Goal: Task Accomplishment & Management: Complete application form

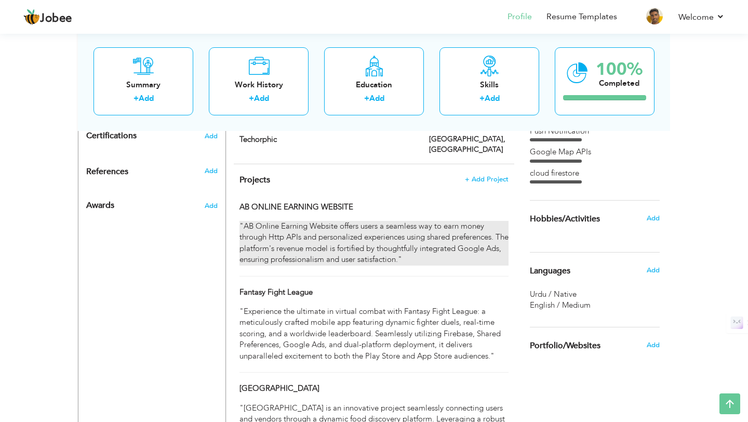
scroll to position [567, 0]
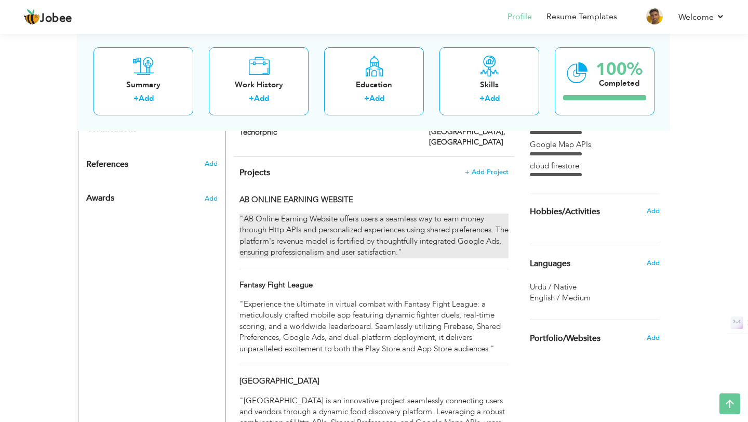
click at [456, 242] on div ""AB Online Earning Website offers users a seamless way to earn money through Ht…" at bounding box center [373, 235] width 269 height 45
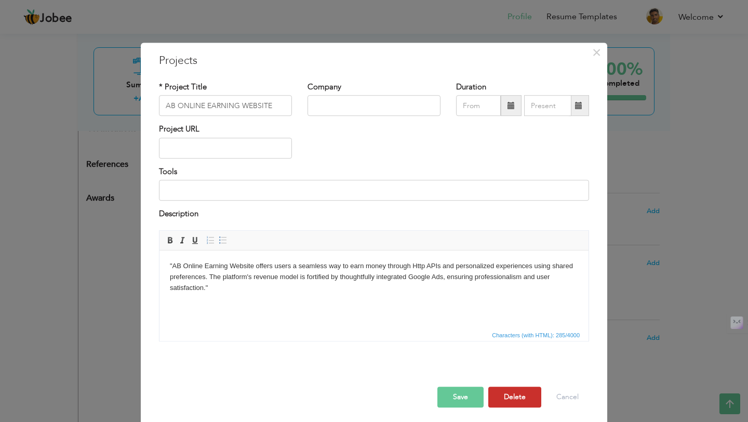
click at [519, 400] on button "Delete" at bounding box center [514, 396] width 53 height 21
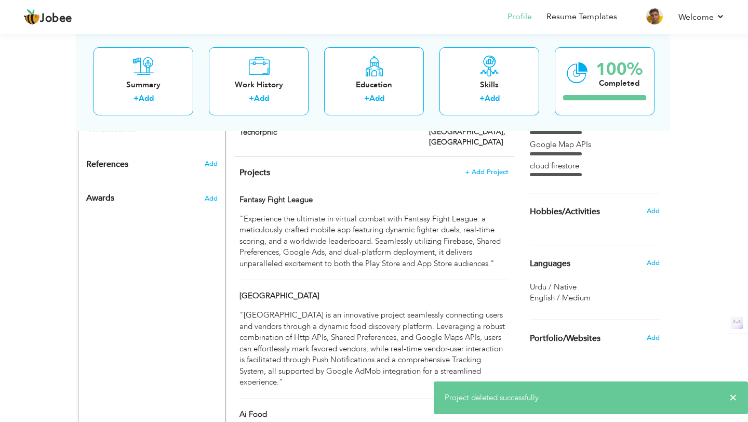
click at [448, 207] on div "Projects + Add Project Fantasy Fight League Fantasy Fight League" at bounding box center [374, 323] width 280 height 333
click at [448, 208] on div "Fantasy Fight League" at bounding box center [374, 201] width 285 height 14
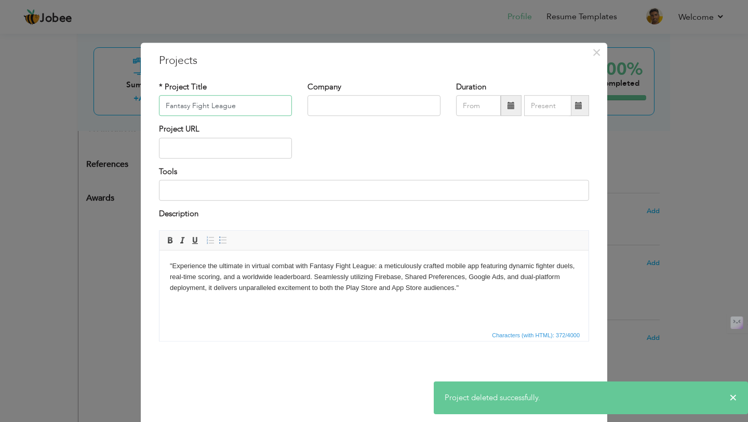
scroll to position [4, 0]
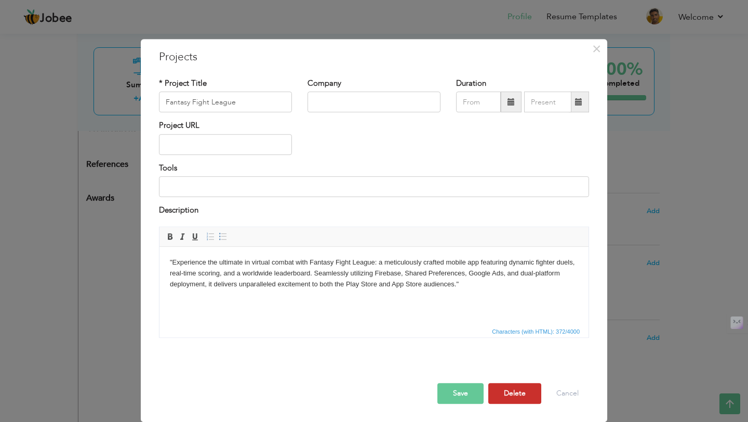
click at [505, 391] on button "Delete" at bounding box center [514, 393] width 53 height 21
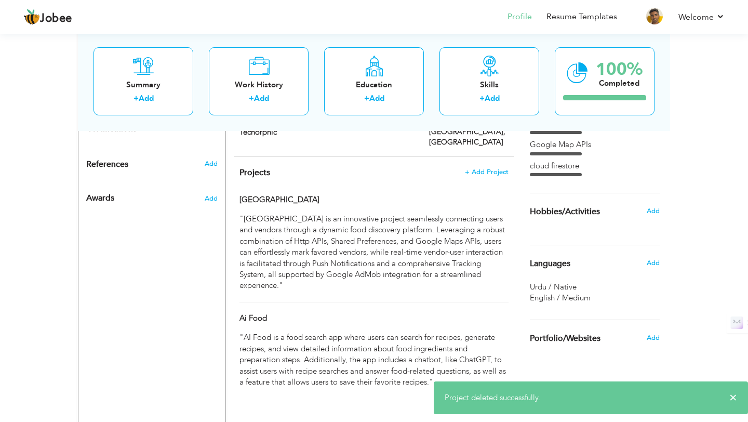
click at [407, 208] on div "Jingle Street" at bounding box center [327, 201] width 190 height 14
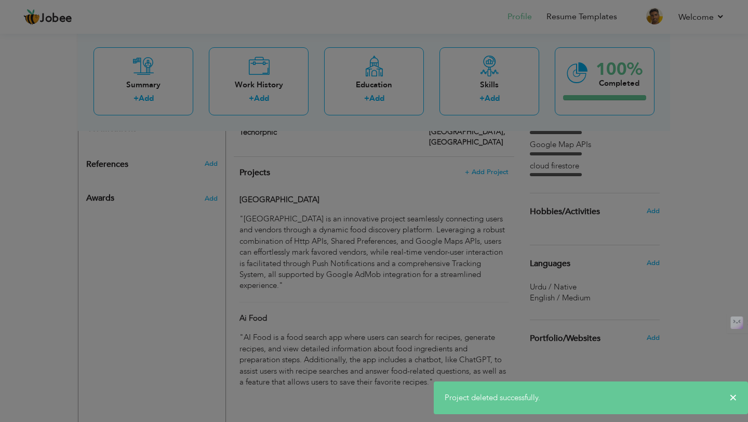
scroll to position [0, 0]
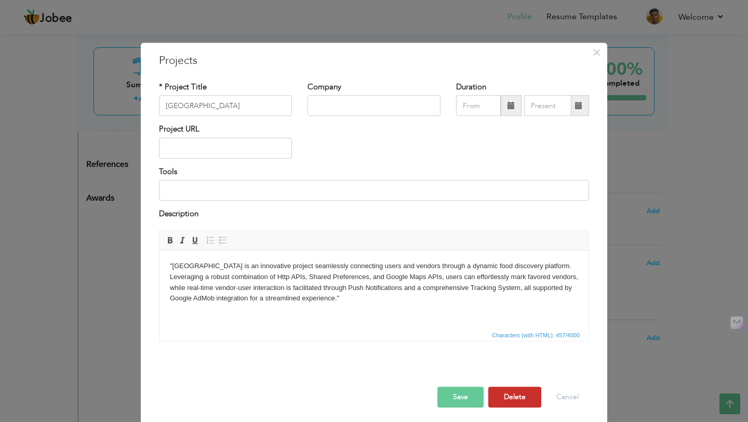
click at [510, 402] on button "Delete" at bounding box center [514, 396] width 53 height 21
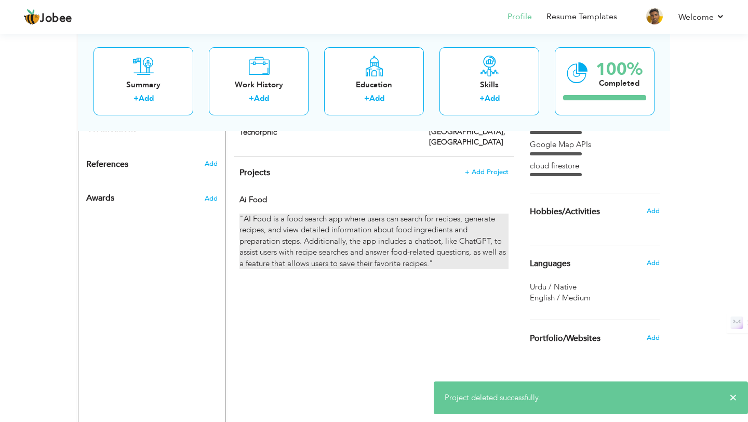
click at [439, 244] on div ""AI Food is a food search app where users can search for recipes, generate reci…" at bounding box center [373, 241] width 269 height 56
type input "Ai Food"
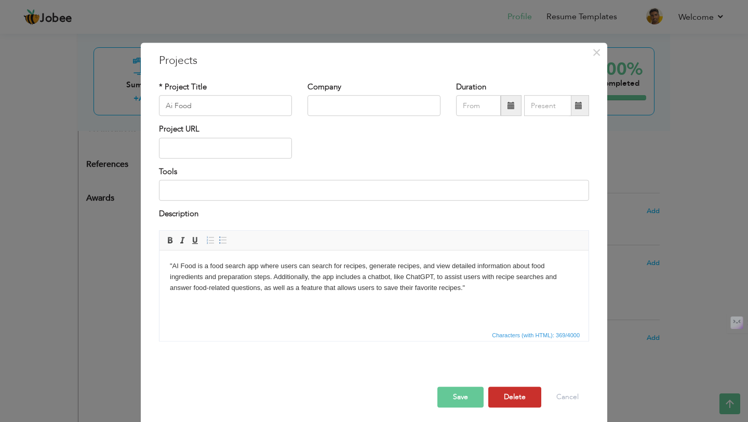
click at [525, 391] on button "Delete" at bounding box center [514, 396] width 53 height 21
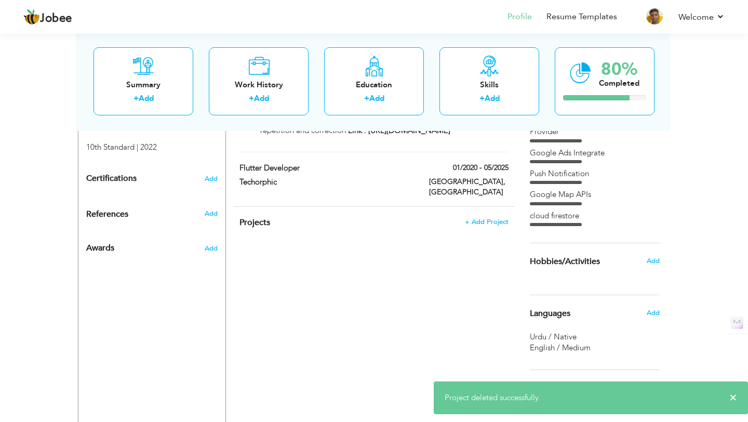
scroll to position [525, 0]
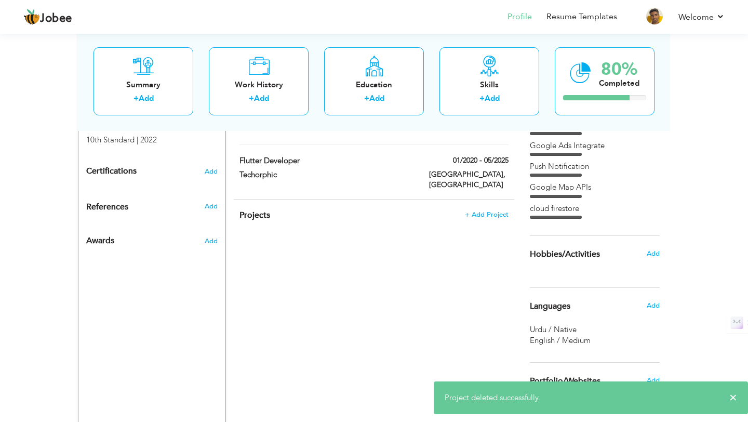
click at [422, 193] on div "Lahore, Pakistan" at bounding box center [468, 180] width 95 height 23
type input "Techorphic"
type input "01/2020"
type input "05/2025"
type input "[GEOGRAPHIC_DATA]"
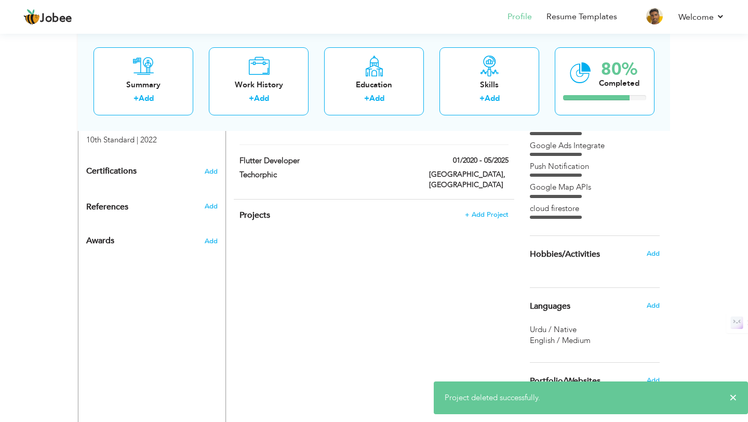
checkbox input "false"
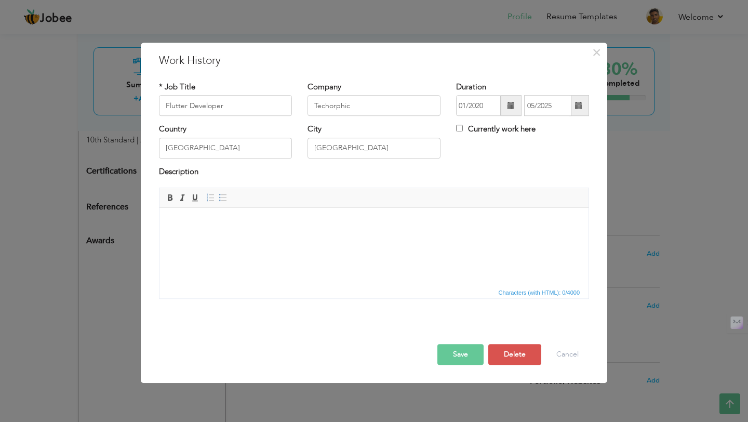
click at [319, 239] on html at bounding box center [373, 224] width 429 height 32
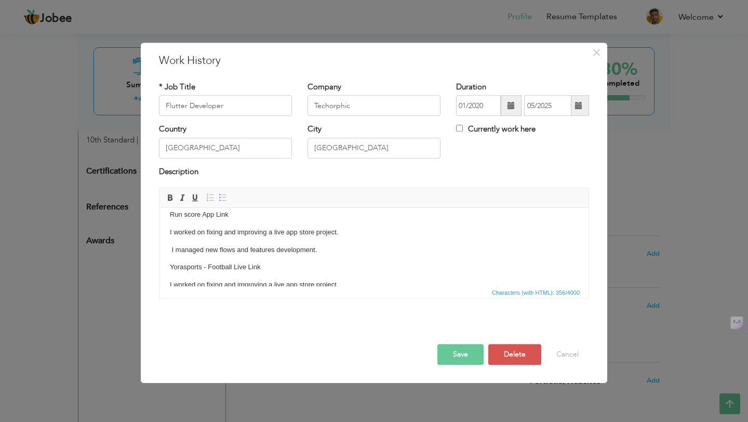
scroll to position [10, 0]
click at [170, 215] on p "Run score App Link" at bounding box center [374, 213] width 408 height 11
click at [222, 197] on span at bounding box center [223, 197] width 8 height 8
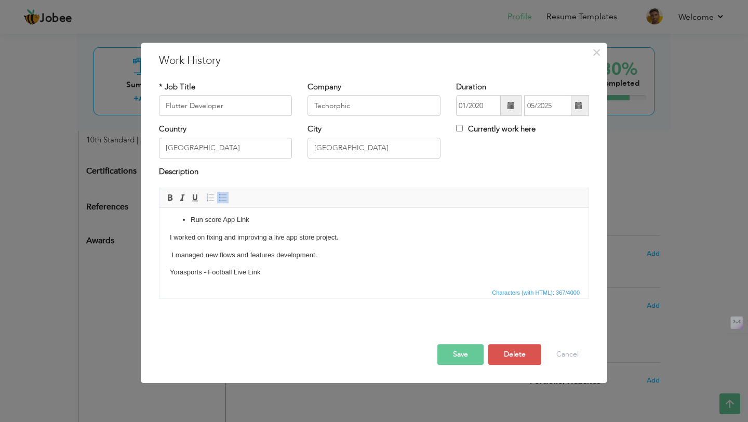
scroll to position [3, 0]
click at [289, 254] on p "﻿ I managed new flows and features development." at bounding box center [374, 255] width 408 height 11
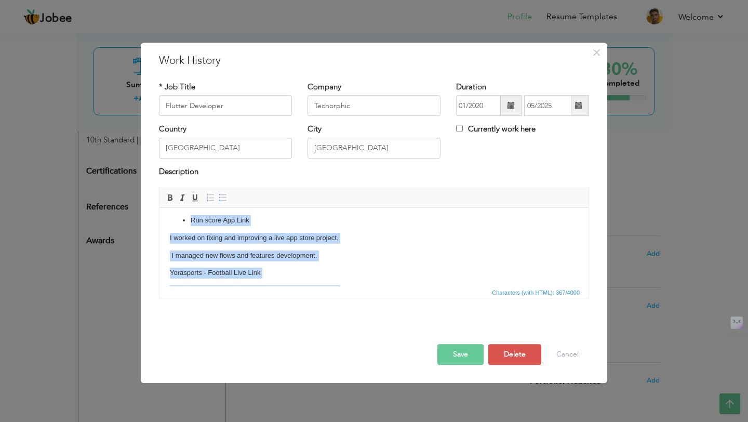
paste body
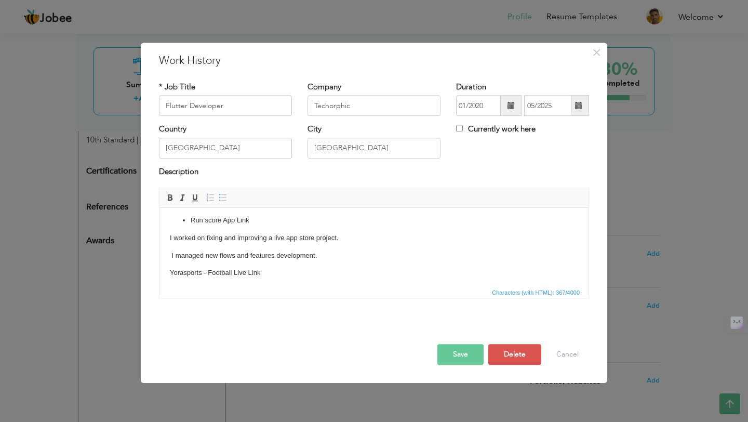
scroll to position [0, 0]
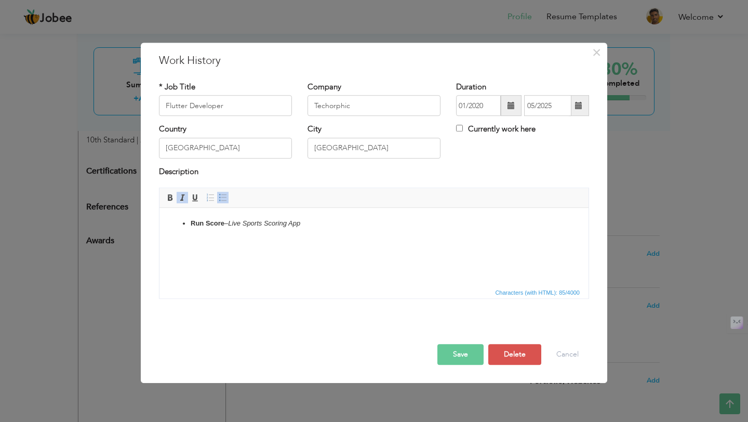
drag, startPoint x: 336, startPoint y: 223, endPoint x: 233, endPoint y: 220, distance: 102.9
click at [233, 220] on li "Run Score – Live Sports Scoring App" at bounding box center [374, 223] width 367 height 11
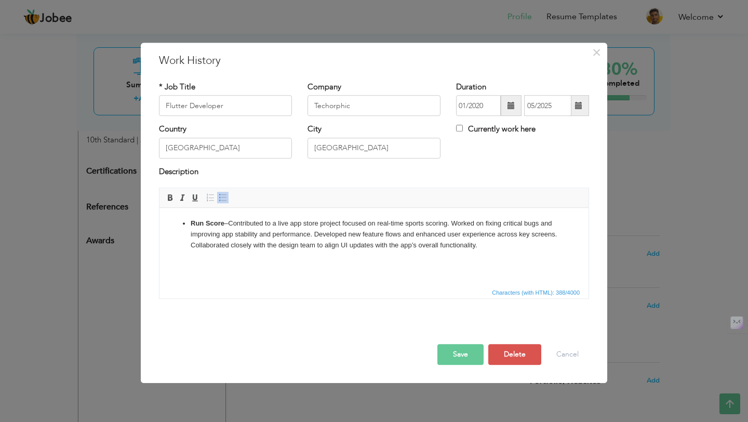
click at [461, 361] on button "Save" at bounding box center [460, 354] width 46 height 21
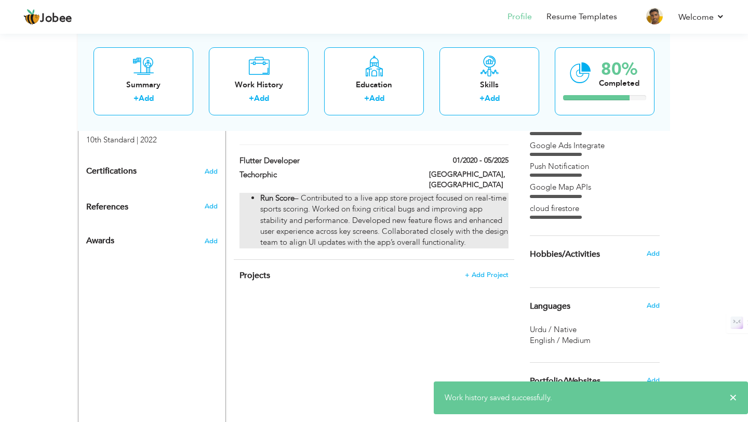
click at [419, 240] on li "Run Score – Contributed to a live app store project focused on real-time sports…" at bounding box center [384, 221] width 248 height 56
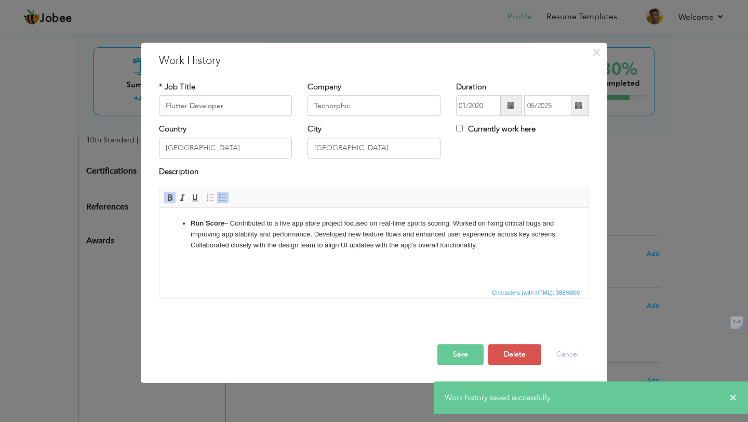
click at [495, 243] on li "Run Score – Contributed to a live app store project focused on real-time sports…" at bounding box center [374, 234] width 367 height 32
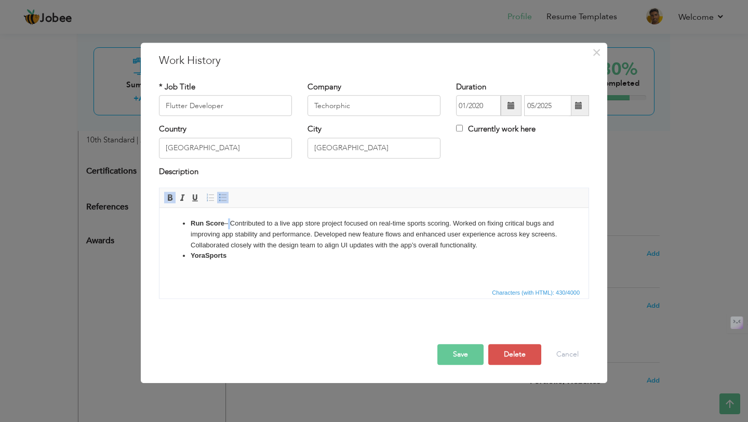
click at [231, 221] on li "Run Score – Contributed to a live app store project focused on real-time sports…" at bounding box center [374, 234] width 367 height 32
copy li "–"
click at [238, 255] on li "YoraSports" at bounding box center [374, 255] width 367 height 11
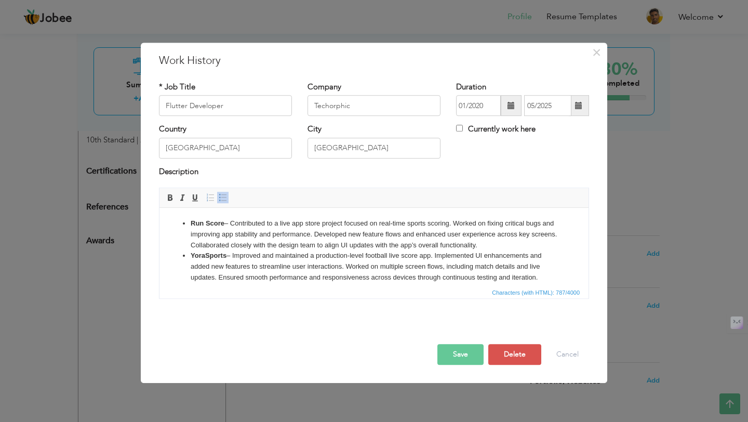
scroll to position [6, 0]
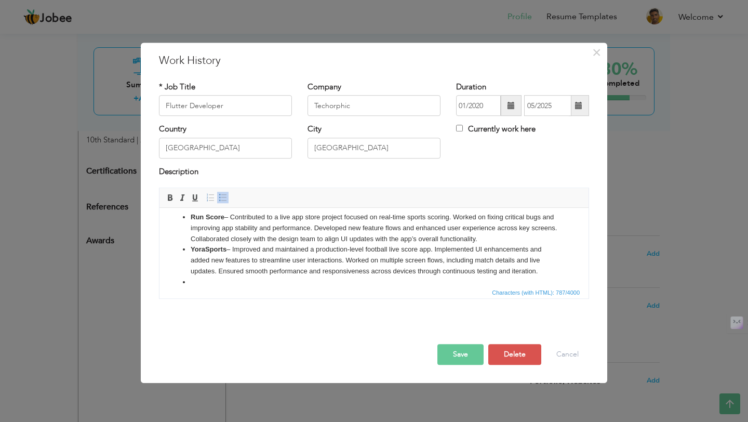
click at [412, 256] on li "YoraSports – Improved and maintained a production-level football live score app…" at bounding box center [374, 260] width 367 height 32
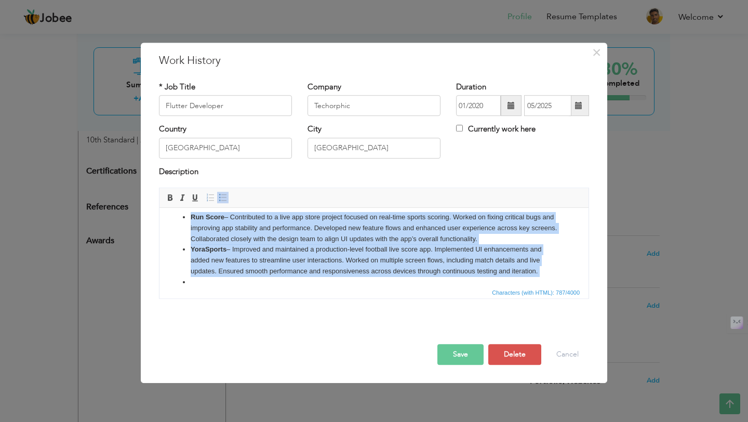
copy ul "Run Score – Contributed to a live app store project focused on real-time sports…"
click at [247, 284] on li at bounding box center [374, 282] width 367 height 11
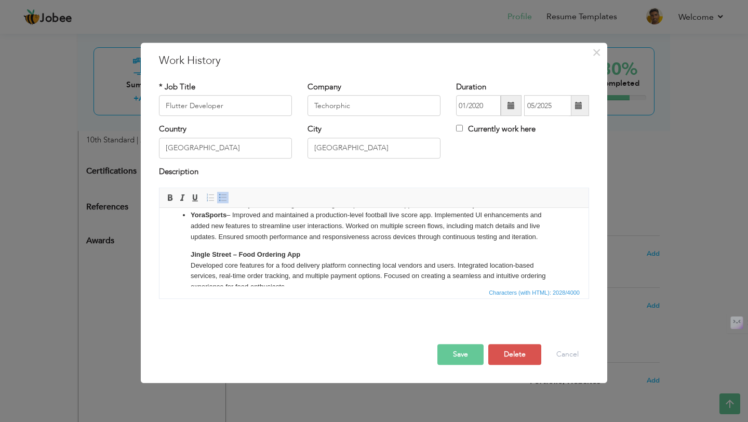
scroll to position [49, 0]
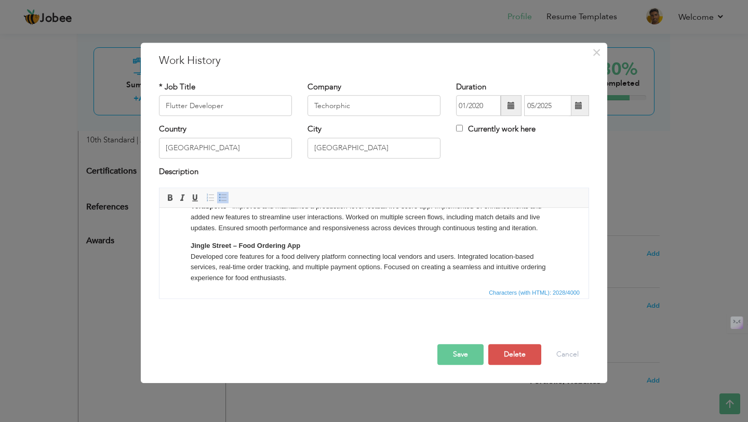
click at [186, 247] on ul "Run Score – Contributed to a live app store project focused on real-time sports…" at bounding box center [374, 296] width 408 height 254
click at [225, 195] on span at bounding box center [223, 197] width 8 height 8
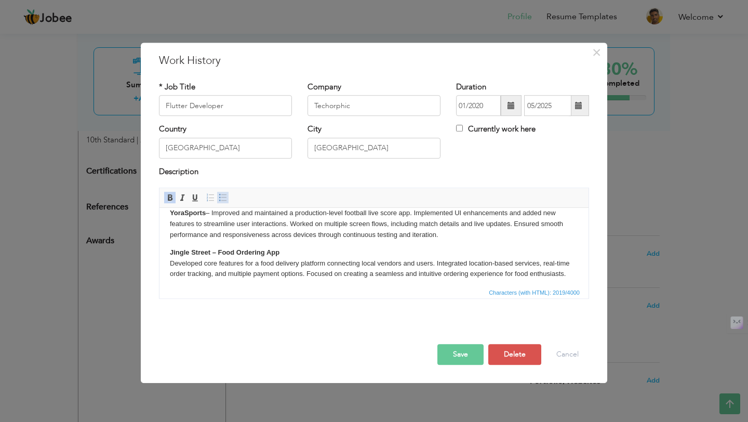
click at [224, 201] on span at bounding box center [223, 197] width 8 height 8
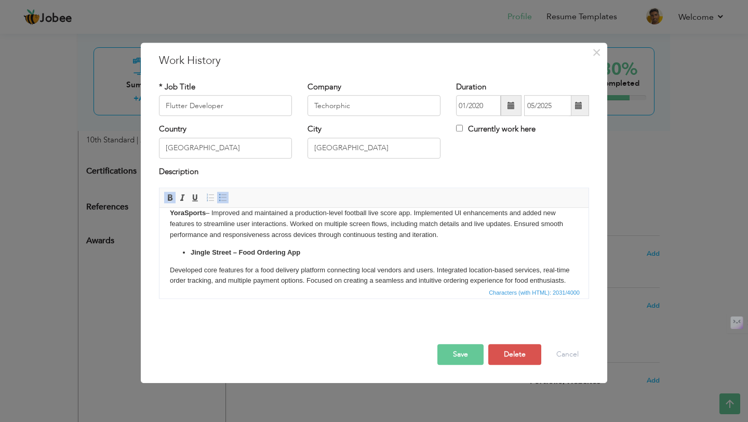
click at [171, 269] on p "Developed core features for a food delivery platform connecting local vendors a…" at bounding box center [374, 276] width 408 height 22
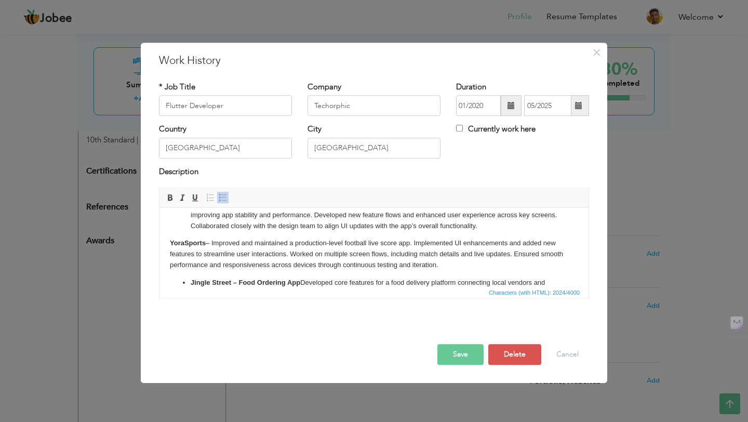
scroll to position [0, 0]
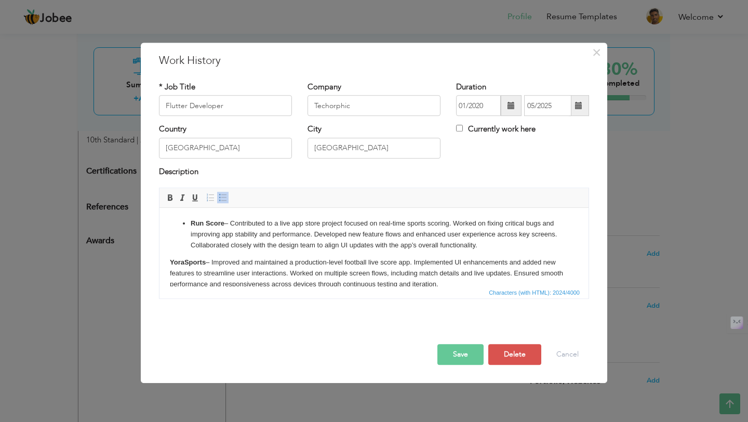
click at [167, 265] on html "Run Score – Contributed to a live app store project focused on real-time sports…" at bounding box center [373, 338] width 429 height 260
click at [223, 202] on span at bounding box center [223, 197] width 8 height 8
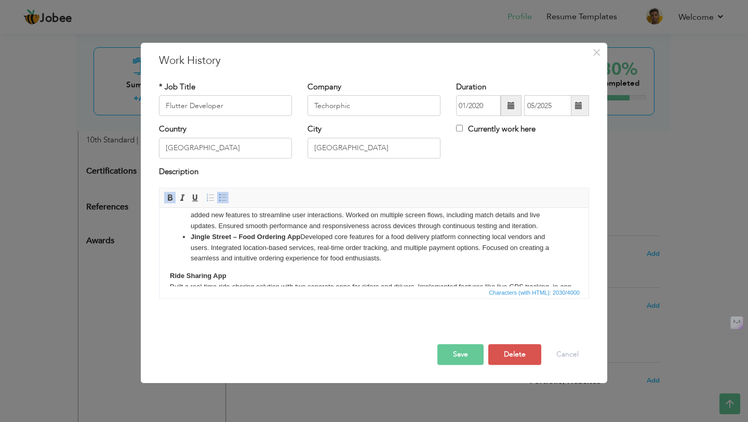
scroll to position [65, 0]
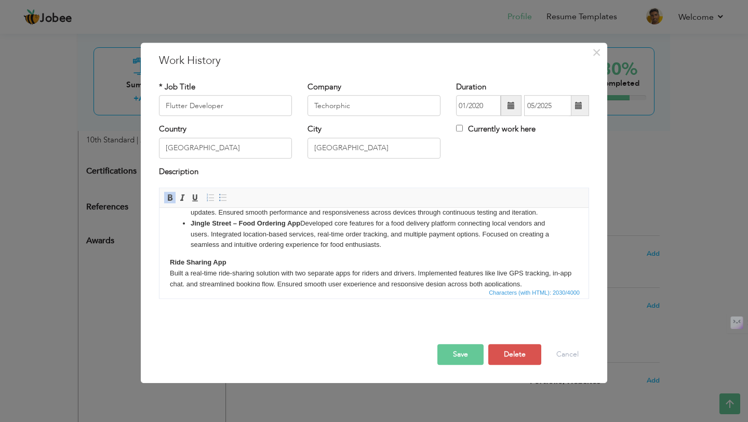
click at [166, 260] on html "Run Score – Contributed to a live app store project focused on real-time sports…" at bounding box center [373, 266] width 429 height 246
click at [220, 190] on span "Editor toolbars Basic Styles Bold Italic Underline Paragraph Insert/Remove Numb…" at bounding box center [373, 198] width 429 height 20
click at [220, 193] on span at bounding box center [223, 197] width 8 height 8
click at [171, 271] on p "Built a real-time ride-sharing solution with two separate apps for riders and d…" at bounding box center [374, 279] width 408 height 22
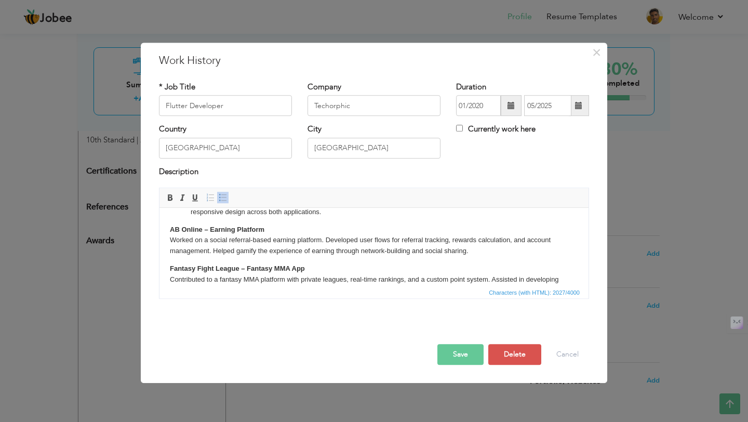
scroll to position [127, 0]
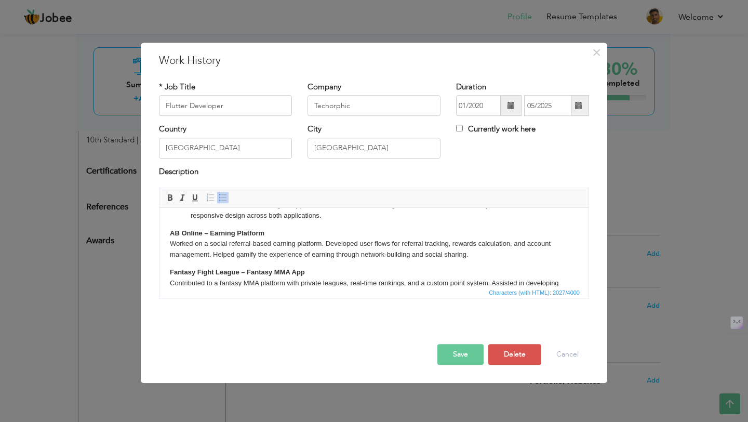
click at [169, 230] on html "Run Score – Contributed to a live app store project focused on real-time sports…" at bounding box center [373, 200] width 429 height 239
click at [225, 199] on span at bounding box center [223, 197] width 8 height 8
click at [168, 244] on html "Run Score – Contributed to a live app store project focused on real-time sports…" at bounding box center [373, 200] width 429 height 239
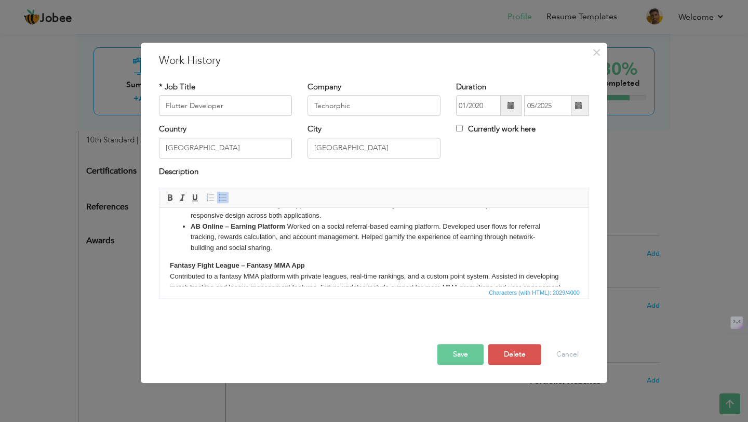
click at [166, 264] on html "Run Score – Contributed to a live app store project focused on real-time sports…" at bounding box center [373, 197] width 429 height 233
click at [222, 199] on span at bounding box center [223, 197] width 8 height 8
click at [171, 276] on p "Contributed to a fantasy MMA platform with private leagues, real-time rankings,…" at bounding box center [374, 287] width 408 height 32
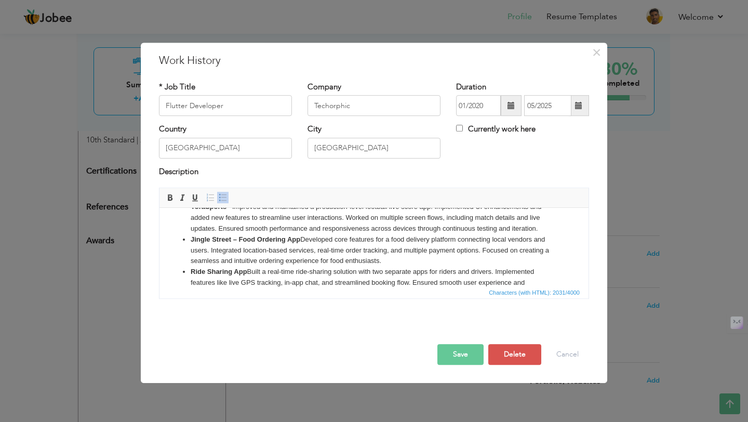
scroll to position [0, 0]
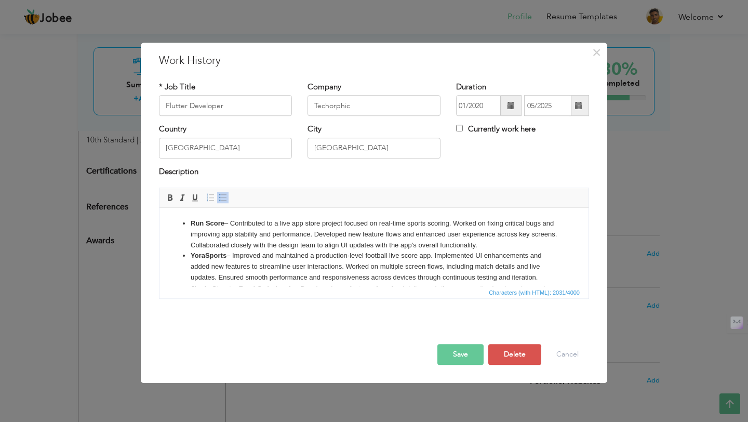
click at [466, 359] on button "Save" at bounding box center [460, 354] width 46 height 21
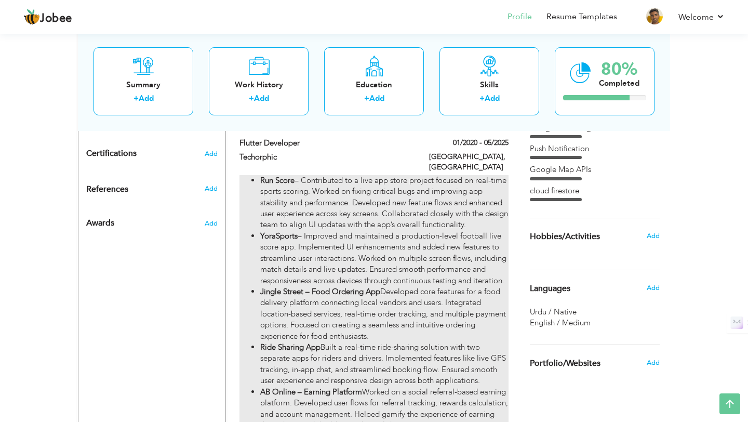
scroll to position [588, 0]
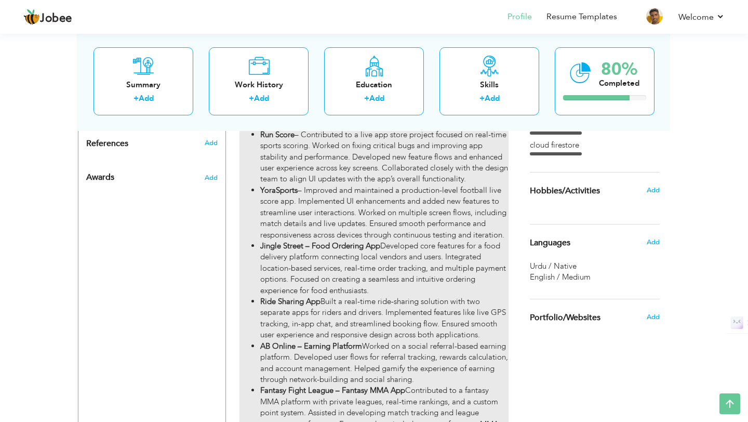
click at [347, 251] on strong "Jingle Street – Food Ordering App" at bounding box center [320, 245] width 120 height 10
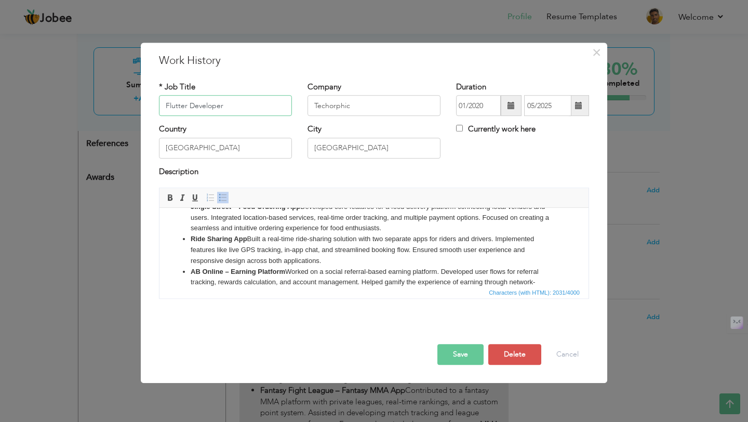
scroll to position [137, 0]
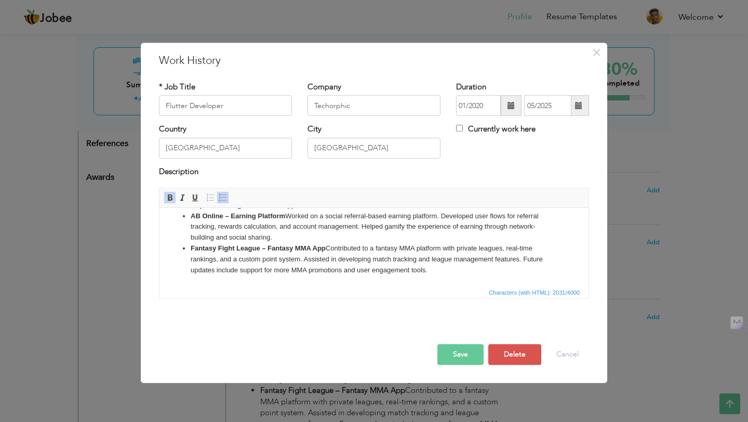
click at [437, 269] on li "Fantasy Fight League – Fantasy MMA App Contributed to a fantasy MMA platform wi…" at bounding box center [374, 259] width 367 height 32
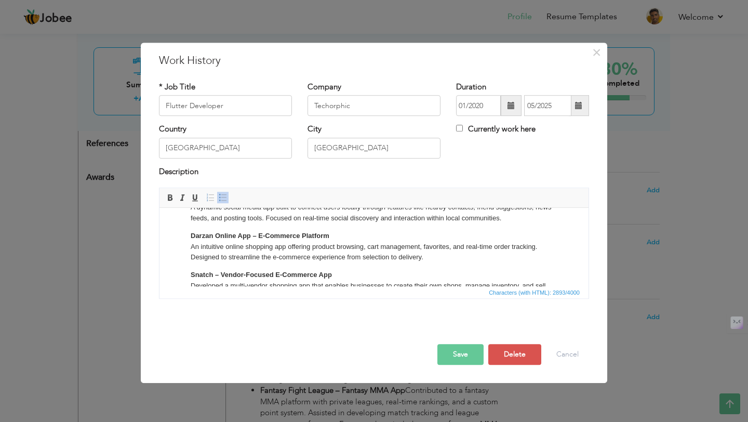
scroll to position [236, 0]
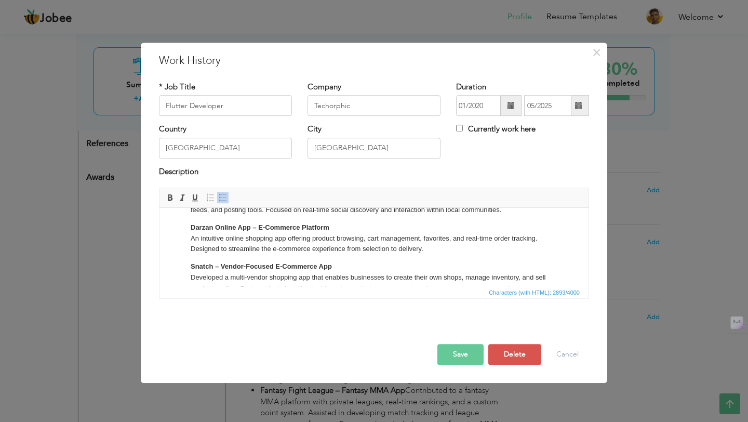
click at [191, 225] on strong "Darzan Online App – E-Commerce Platform" at bounding box center [260, 227] width 139 height 8
click at [224, 196] on span at bounding box center [223, 197] width 8 height 8
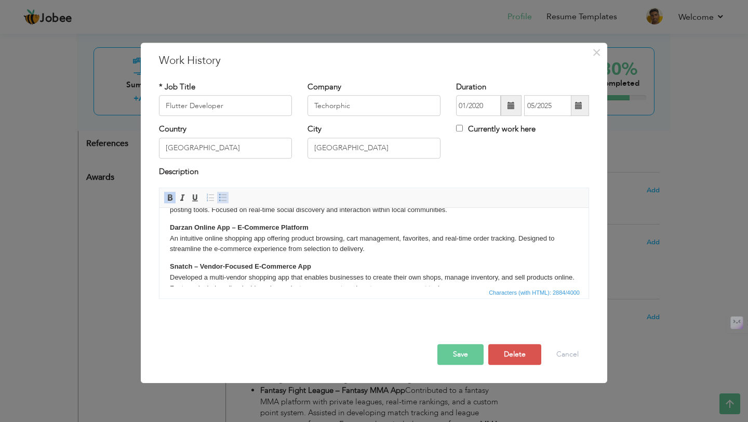
click at [226, 195] on span at bounding box center [223, 197] width 8 height 8
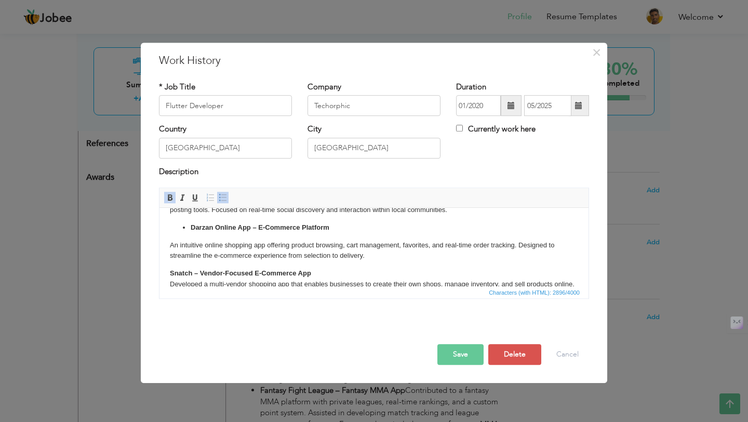
click at [168, 241] on html "Run Score – Contributed to a live app store project focused on real-time sports…" at bounding box center [373, 141] width 429 height 340
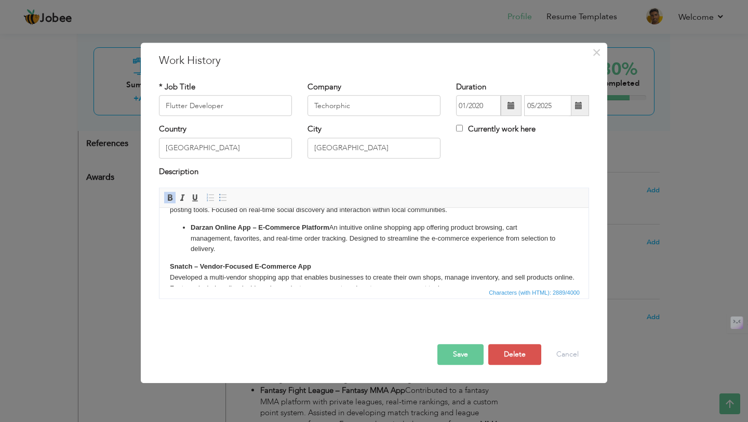
click at [167, 268] on html "Run Score – Contributed to a live app store project focused on real-time sports…" at bounding box center [373, 137] width 429 height 333
click at [222, 204] on span "Paragraph Insert/Remove Numbered List Insert/Remove Bulleted List" at bounding box center [218, 198] width 28 height 15
click at [226, 199] on span at bounding box center [223, 197] width 8 height 8
click at [169, 275] on html "Run Score – Contributed to a live app store project focused on real-time sports…" at bounding box center [373, 137] width 429 height 333
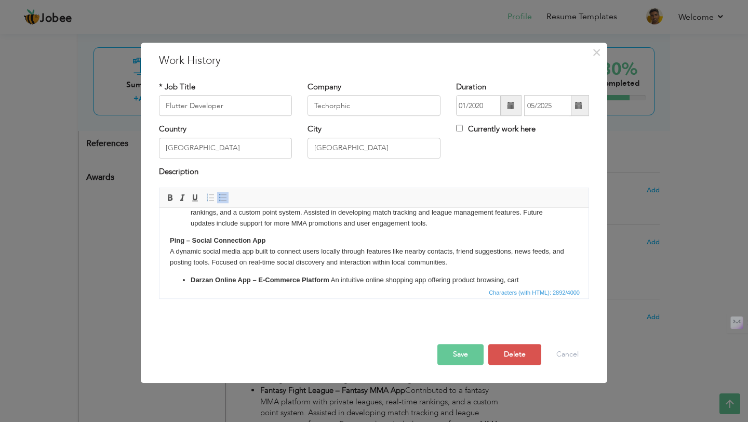
scroll to position [178, 0]
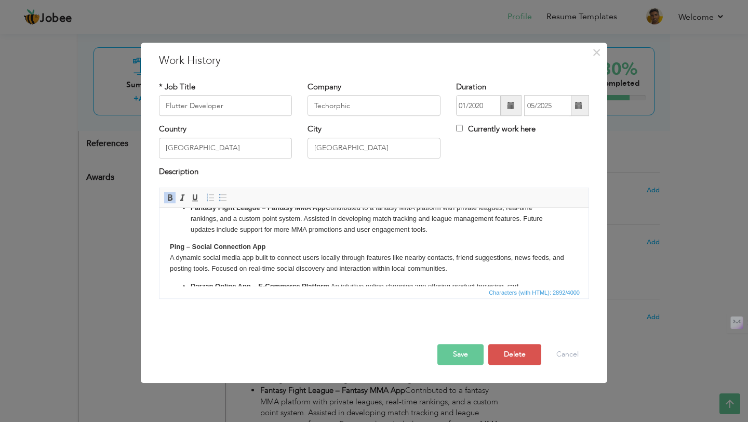
click at [168, 244] on html "Run Score – Contributed to a live app store project focused on real-time sports…" at bounding box center [373, 193] width 429 height 326
click at [226, 198] on span at bounding box center [223, 197] width 8 height 8
click at [169, 259] on html "Run Score – Contributed to a live app store project focused on real-time sports…" at bounding box center [373, 193] width 429 height 326
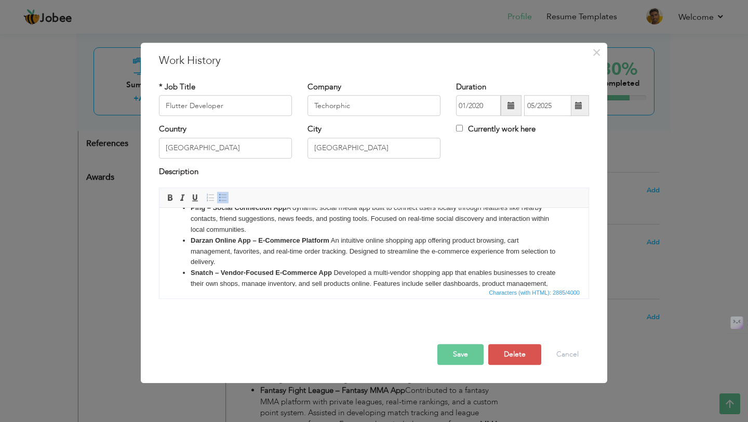
scroll to position [234, 0]
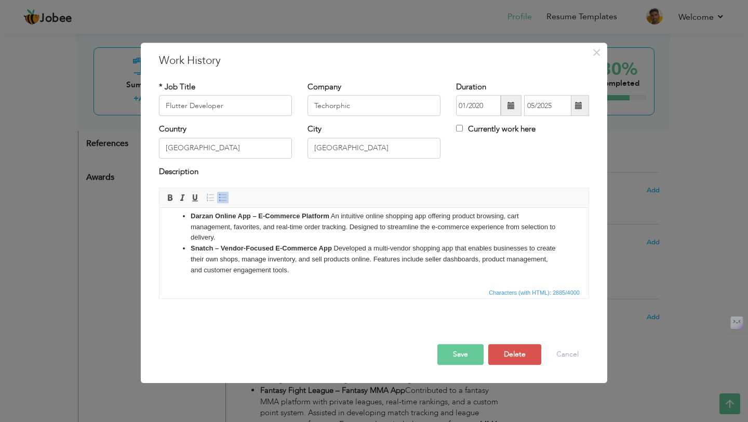
click at [303, 270] on li "Snatch – Vendor-Focused E-Commerce App Developed a multi-vendor shopping app th…" at bounding box center [374, 259] width 367 height 32
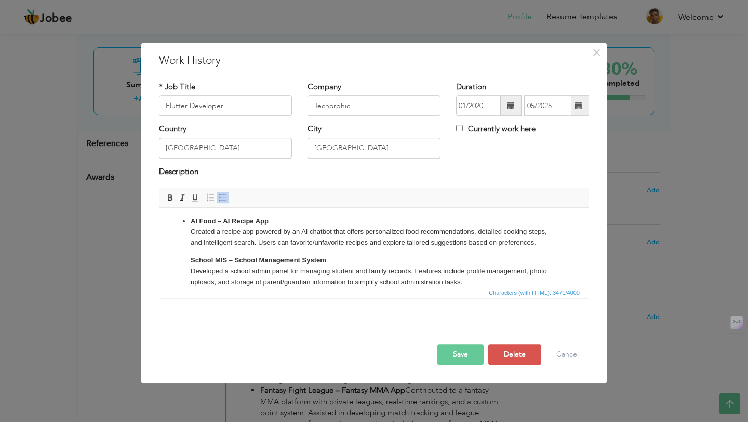
click at [191, 253] on li "AI Food – AI Recipe App Created a recipe app powered by an AI chatbot that offe…" at bounding box center [374, 252] width 367 height 72
click at [225, 198] on span at bounding box center [223, 197] width 8 height 8
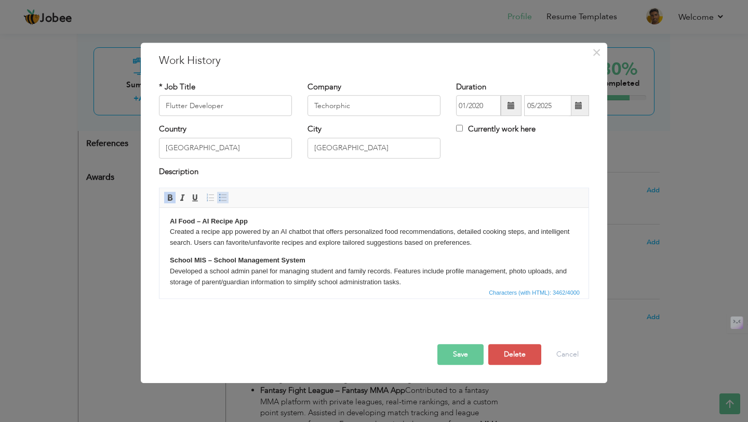
click at [225, 196] on span at bounding box center [223, 197] width 8 height 8
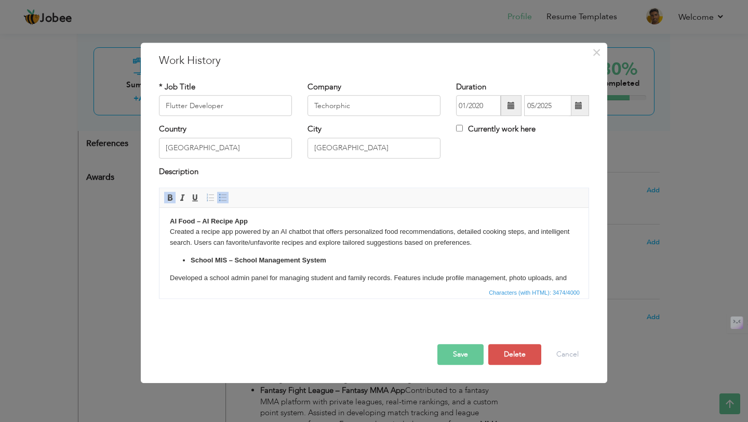
click at [167, 278] on html "Run Score – Contributed to a live app store project focused on real-time sports…" at bounding box center [373, 105] width 429 height 397
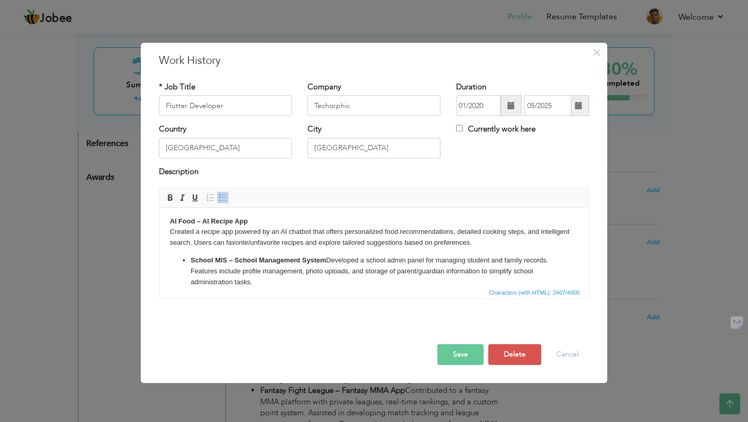
click at [166, 222] on html "Run Score – Contributed to a live app store project focused on real-time sports…" at bounding box center [373, 102] width 429 height 391
click at [222, 199] on span at bounding box center [223, 197] width 8 height 8
click at [170, 230] on p "Created a recipe app powered by an AI chatbot that offers personalized food rec…" at bounding box center [374, 237] width 408 height 22
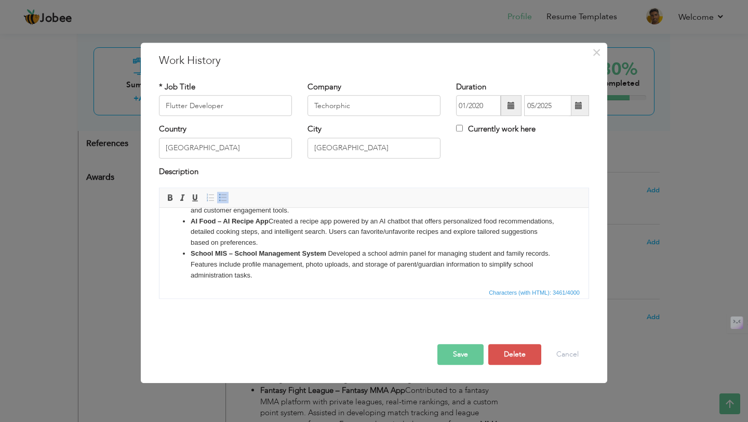
scroll to position [299, 0]
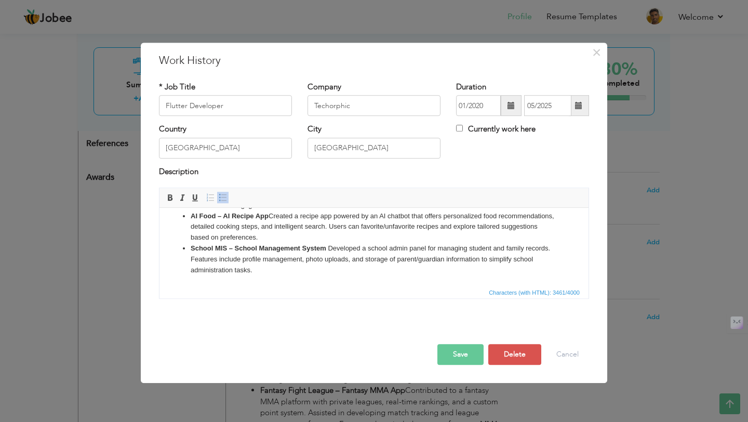
click at [266, 267] on li "School MIS – School Management System Developed a school admin panel for managi…" at bounding box center [374, 259] width 367 height 32
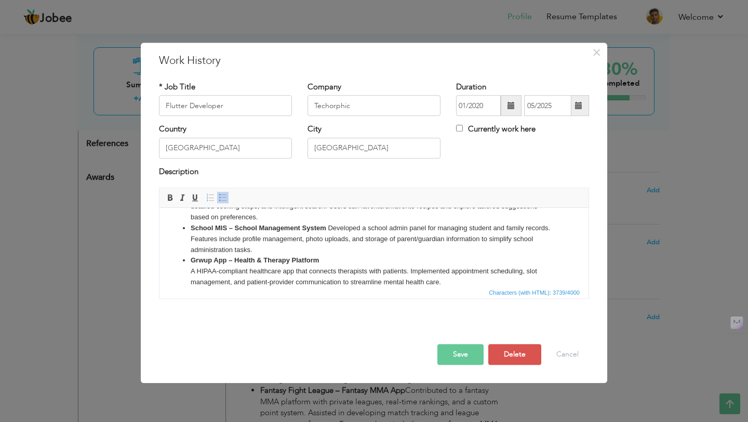
scroll to position [331, 0]
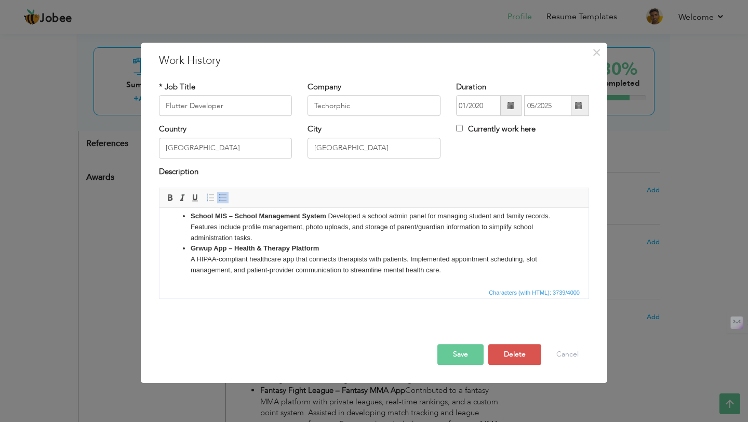
click at [472, 352] on button "Save" at bounding box center [460, 354] width 46 height 21
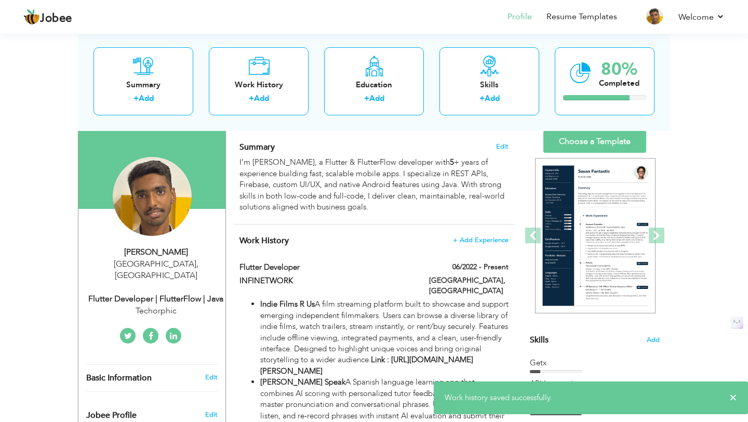
scroll to position [0, 0]
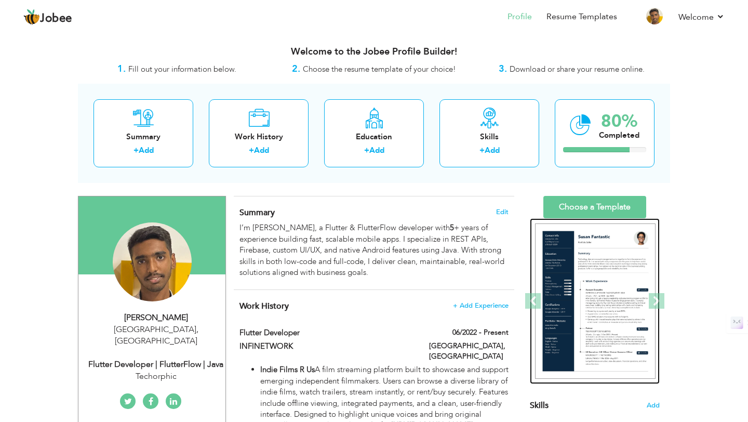
click at [579, 284] on img at bounding box center [595, 301] width 121 height 156
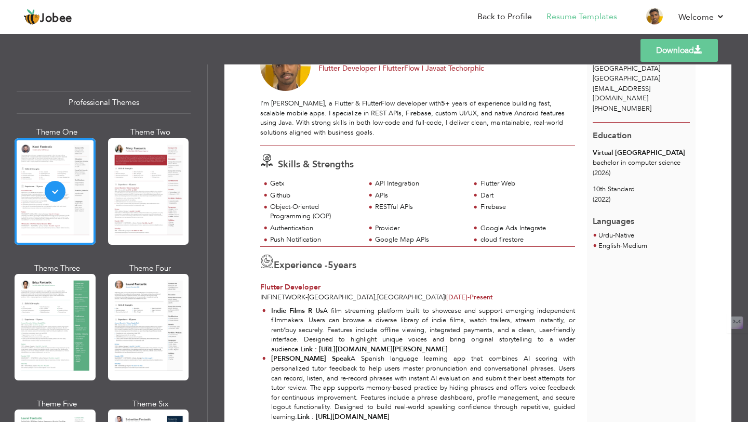
scroll to position [60, 0]
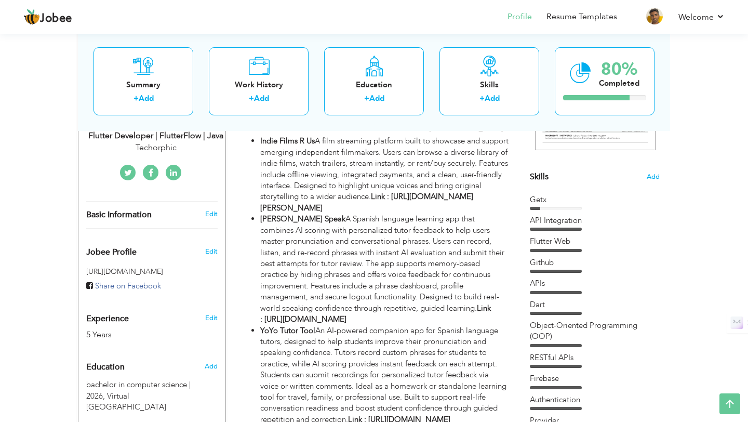
scroll to position [228, 0]
click at [650, 167] on section "‹ › Previous Next" at bounding box center [595, 81] width 130 height 182
click at [650, 172] on span "Add" at bounding box center [653, 177] width 14 height 10
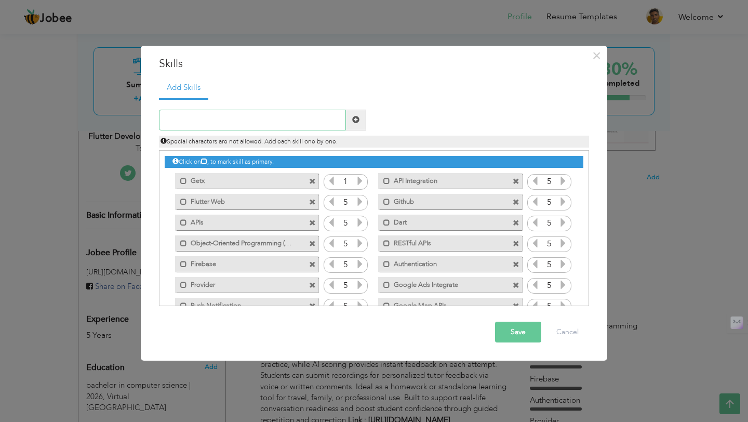
paste input "Mobile App Development Flutter, Dart Programming L"
type input "Mobile App Development Flutter, Dart Programming L"
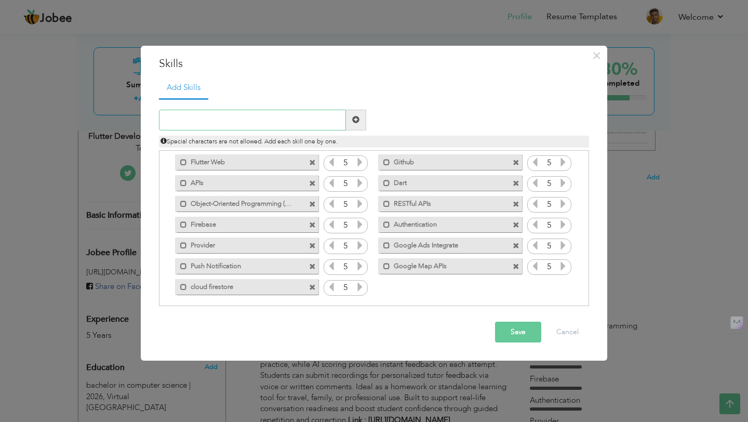
scroll to position [44, 0]
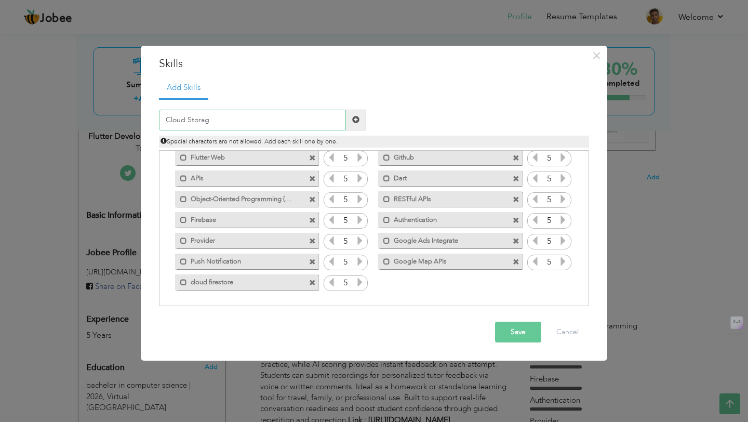
type input "Cloud Storage"
paste input "Cloud Firestore"
type input "Cloud Firestore"
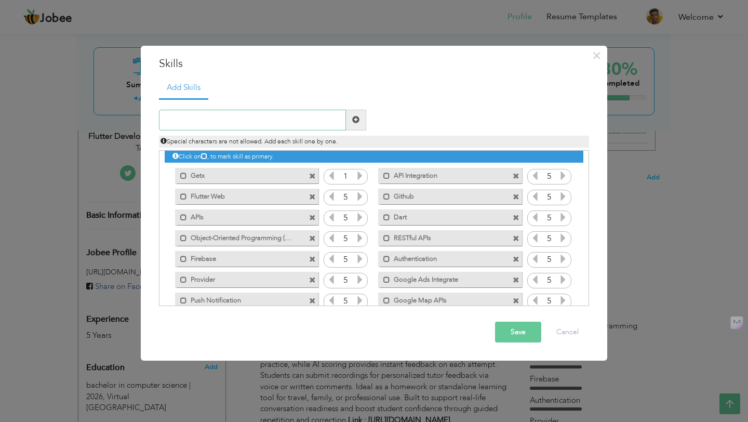
scroll to position [0, 0]
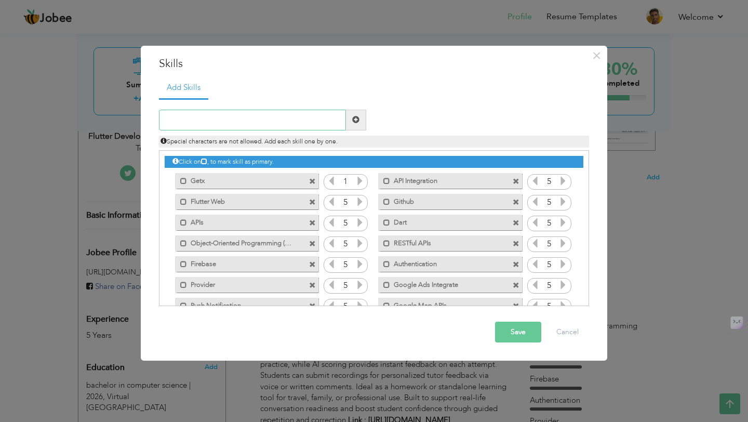
paste input "Firebase Cloud Messaging"
type input "Firebase Cloud Messaging"
paste input "Cloud Functions,"
type input "Cloud Functions,"
click at [280, 121] on input "text" at bounding box center [252, 120] width 187 height 21
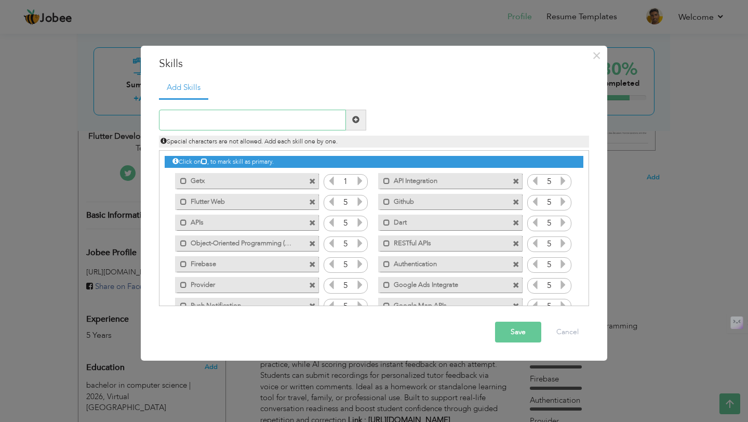
paste input "Cloud Functions"
type input "Cloud Functions"
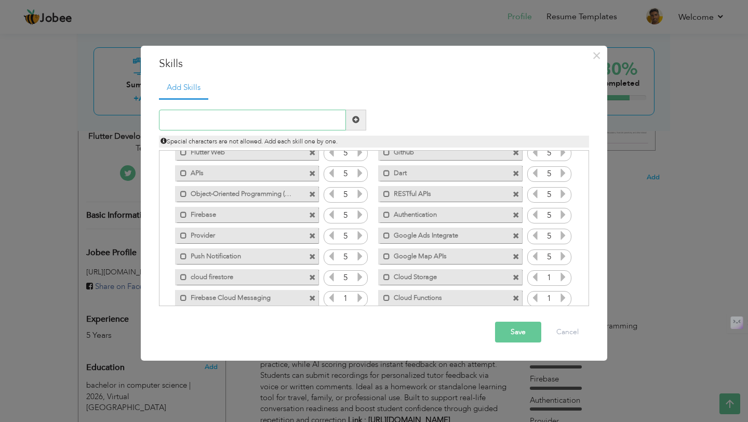
scroll to position [65, 0]
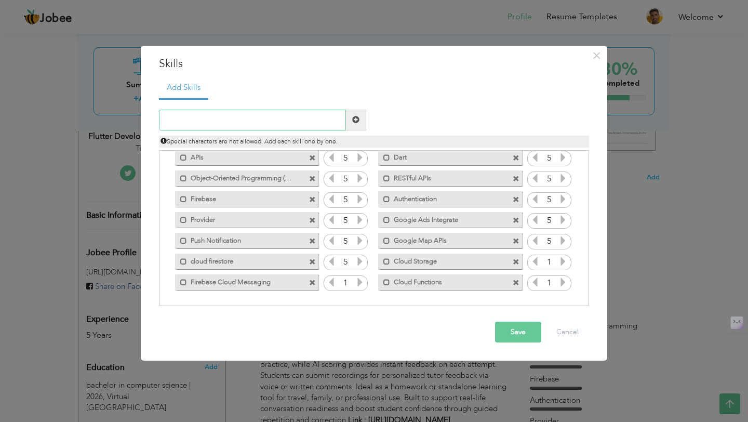
click at [263, 127] on input "text" at bounding box center [252, 120] width 187 height 21
paste input "Third Party API Integration"
type input "Third Party API Integration"
paste input "MVC,"
type input "MVC,"
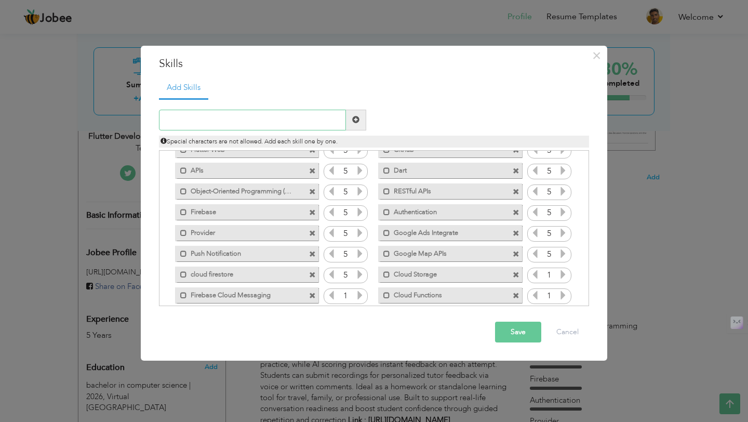
scroll to position [86, 0]
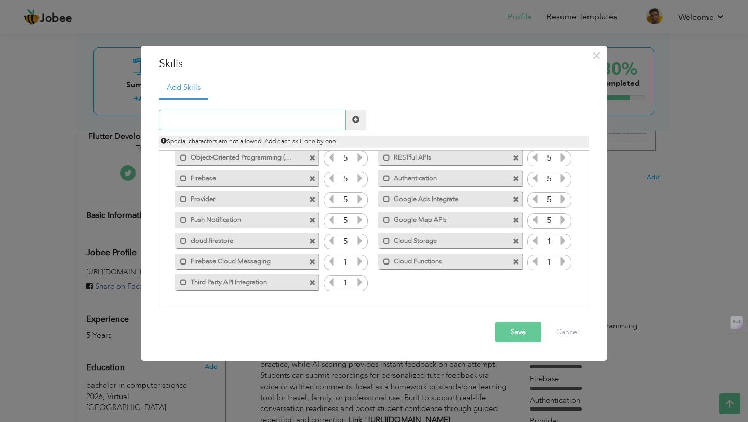
paste input "MVC,"
type input "MVC"
paste input "MVVM"
type input "MVVM"
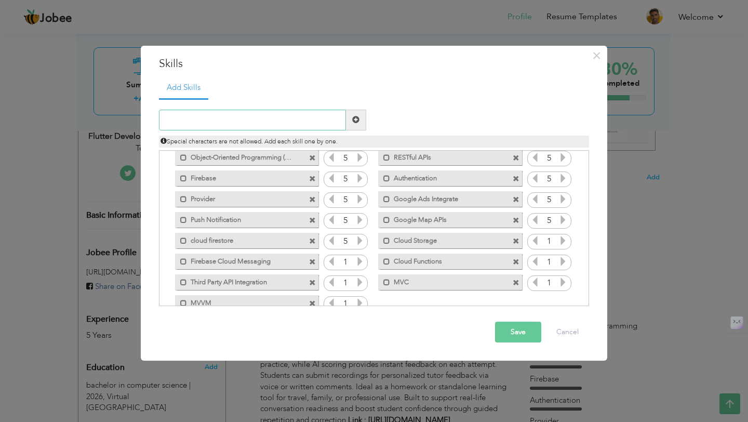
paste input "Github"
type input "Github"
click at [250, 121] on input "text" at bounding box center [252, 120] width 187 height 21
type input "Git"
paste input "TestFlight,"
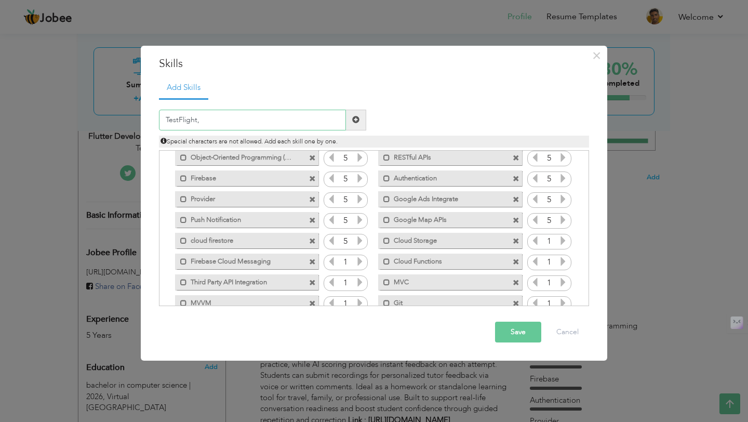
type input "TestFlight"
paste input "Flutter Web, Responsiveness"
type input "Flutter Web, Responsiveness"
paste input "Flutter Web, Responsiveness"
click at [206, 119] on input "Flutter Web, Responsiveness" at bounding box center [252, 120] width 187 height 21
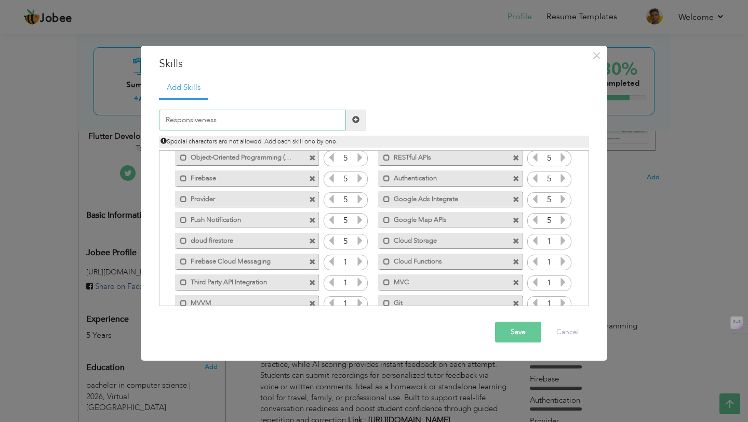
type input "Responsiveness"
paste input "Shared Preferences"
type input "Shared Preferences"
paste input "Hive,"
type input "Hive"
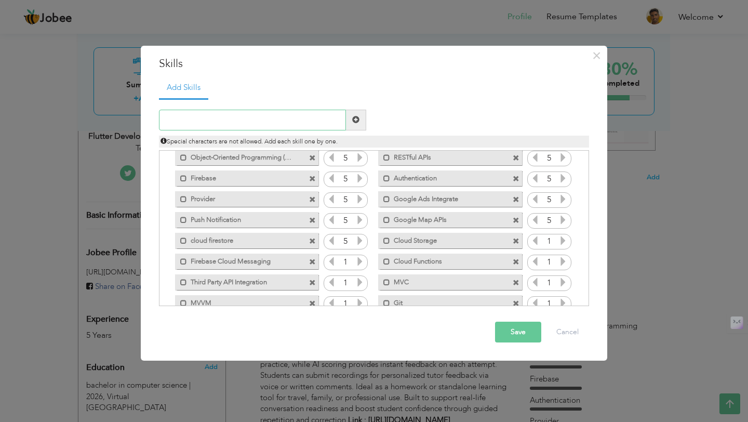
paste input "FlutterFlow"
type input "FlutterFlow"
paste input "Agora, Zoom SDK"
type input "Agora, Zoom SDK"
paste input "Agora, Zoom SDK"
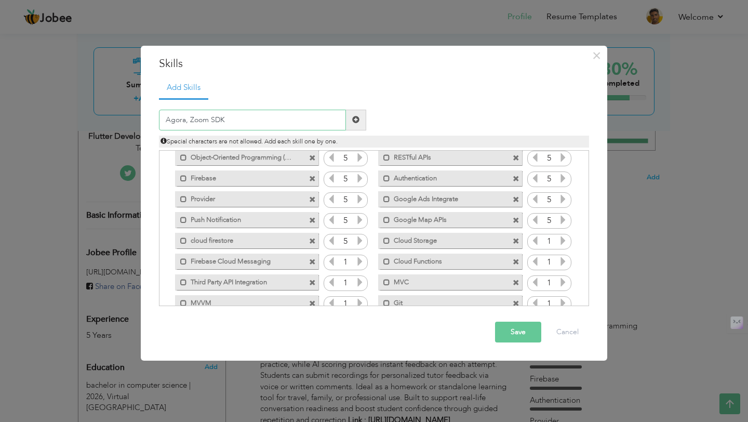
click at [187, 121] on input "Agora, Zoom SDK" at bounding box center [252, 120] width 187 height 21
drag, startPoint x: 235, startPoint y: 122, endPoint x: 188, endPoint y: 121, distance: 47.3
click at [188, 121] on input "Agora Zoom SDK" at bounding box center [252, 120] width 187 height 21
type input "Agora"
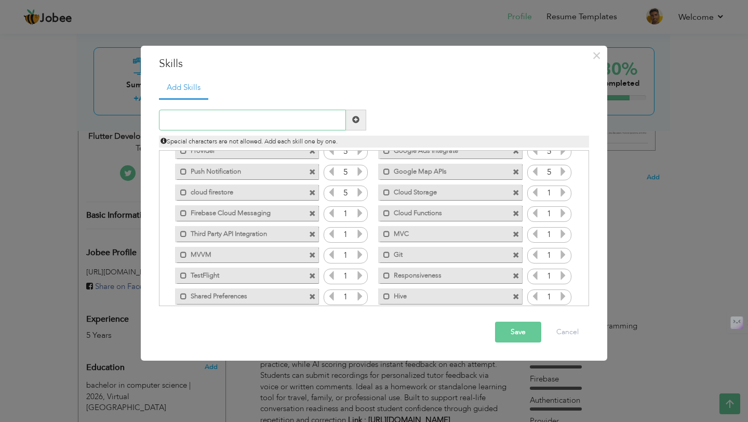
scroll to position [169, 0]
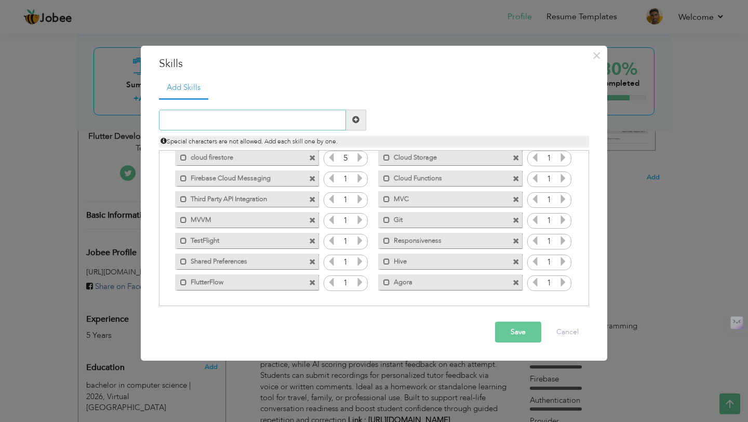
paste input "Zoom SDK"
type input "Zoom SDK"
paste input "Stripe"
type input "Stripe"
paste input "[PERSON_NAME] Pago Payment Method"
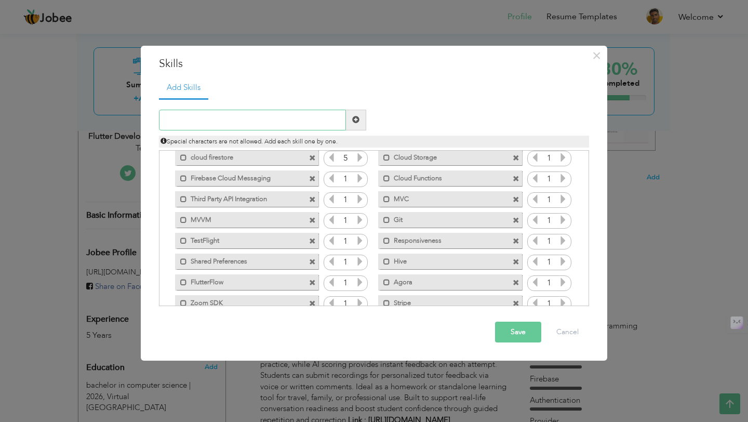
type input "[PERSON_NAME] Pago Payment Method"
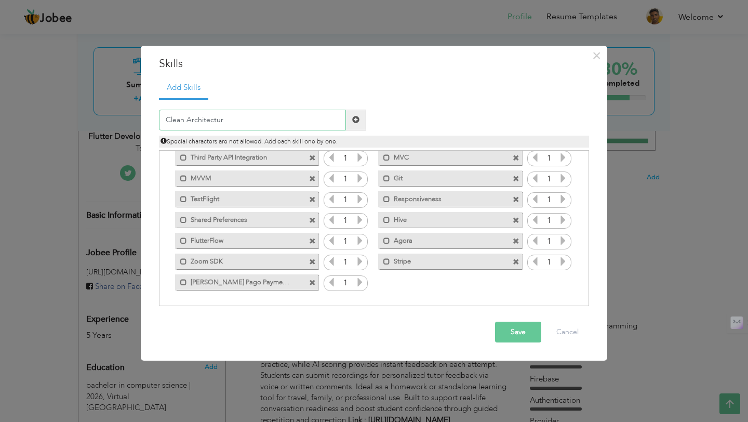
type input "Clean Architecture"
click at [507, 329] on button "Save" at bounding box center [518, 332] width 46 height 21
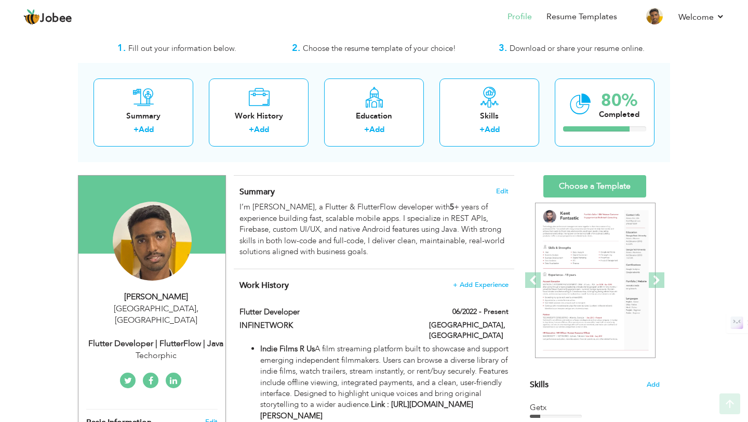
scroll to position [19, 0]
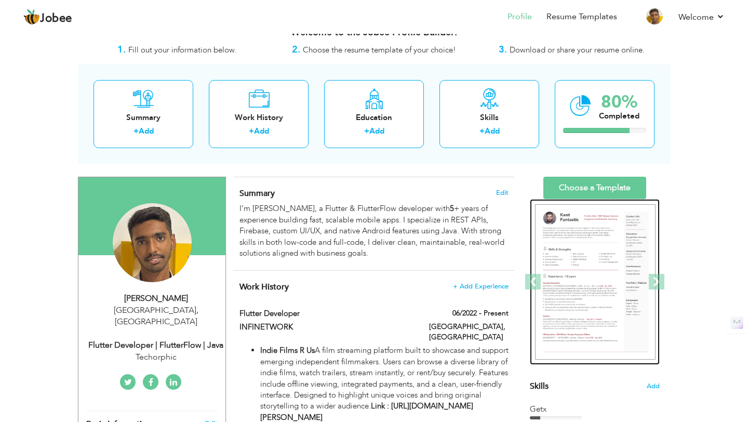
click at [578, 260] on img at bounding box center [595, 282] width 121 height 156
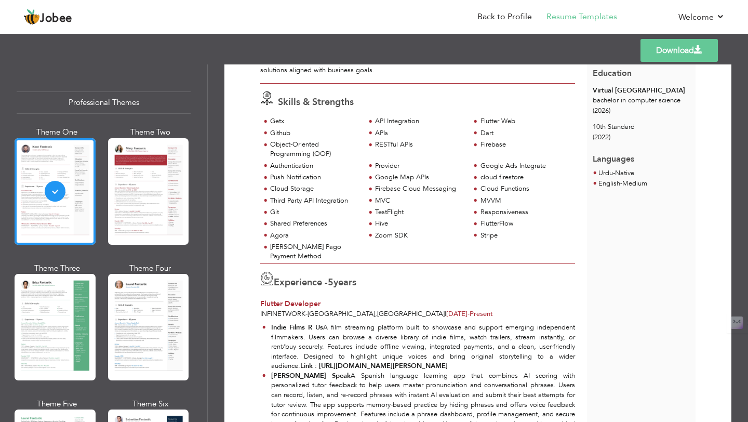
scroll to position [117, 0]
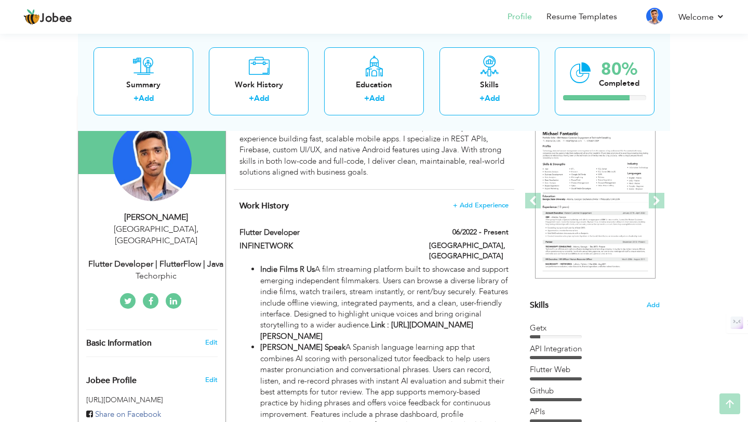
scroll to position [168, 0]
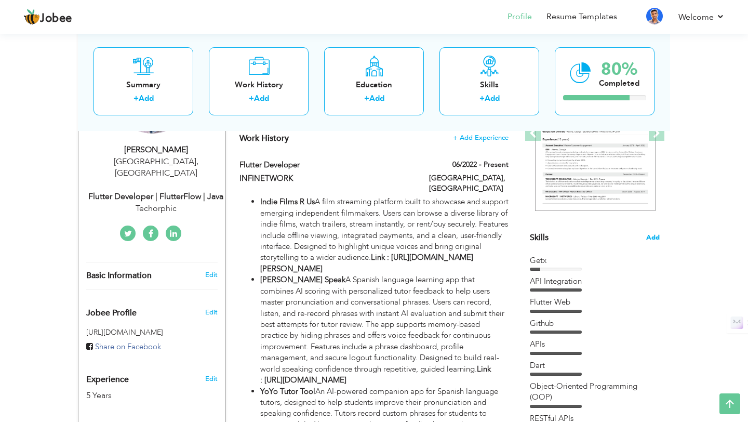
click at [654, 237] on span "Add" at bounding box center [653, 238] width 14 height 10
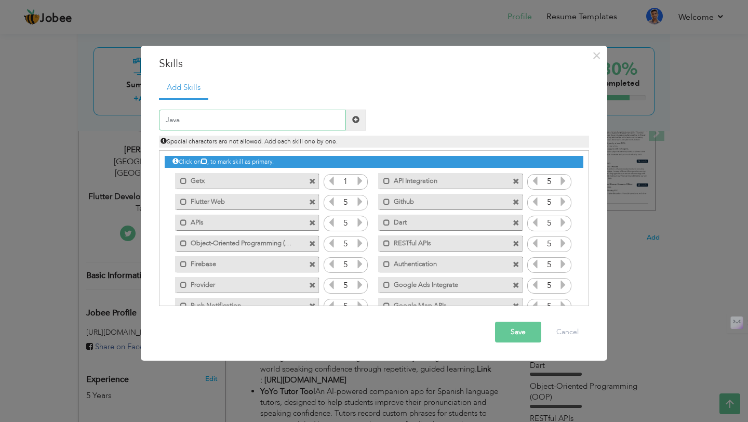
type input "Java"
click at [519, 340] on button "Save" at bounding box center [518, 332] width 46 height 21
click at [287, 123] on input "text" at bounding box center [252, 120] width 187 height 21
type input "N"
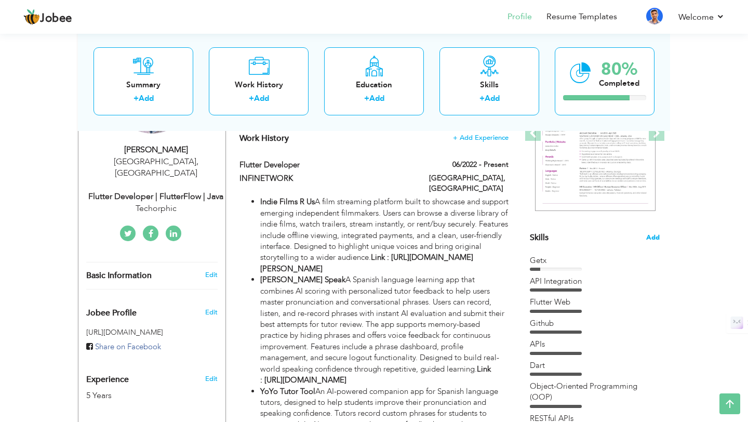
click at [656, 239] on span "Add" at bounding box center [653, 238] width 14 height 10
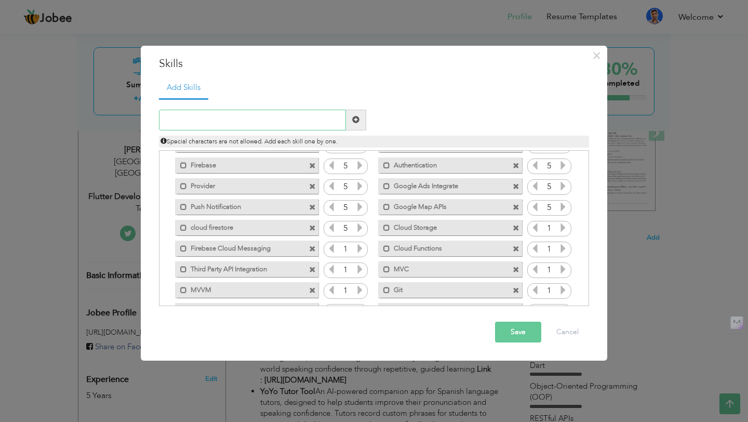
scroll to position [210, 0]
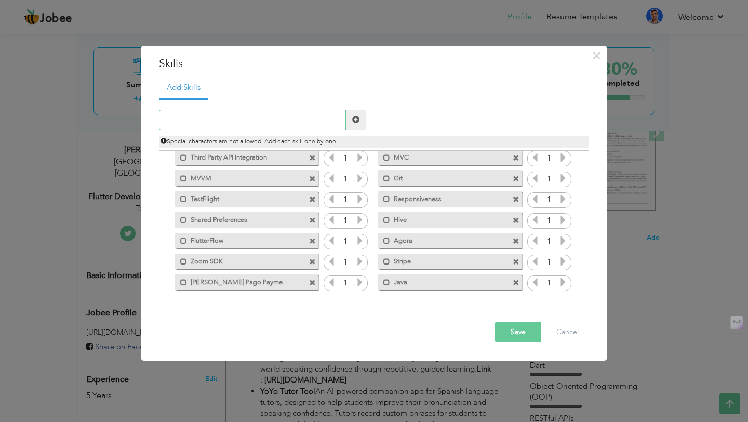
paste input "Android Native Channels"
type input "Android Native Channels"
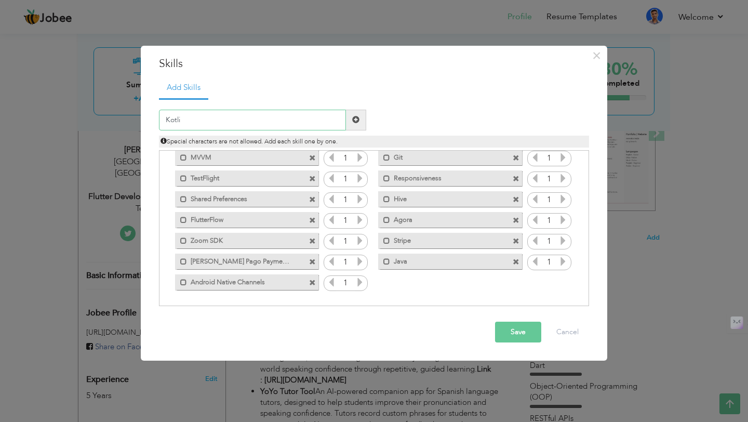
type input "Kotlin"
paste input "Android Native Channels (Java & Kotlin)"
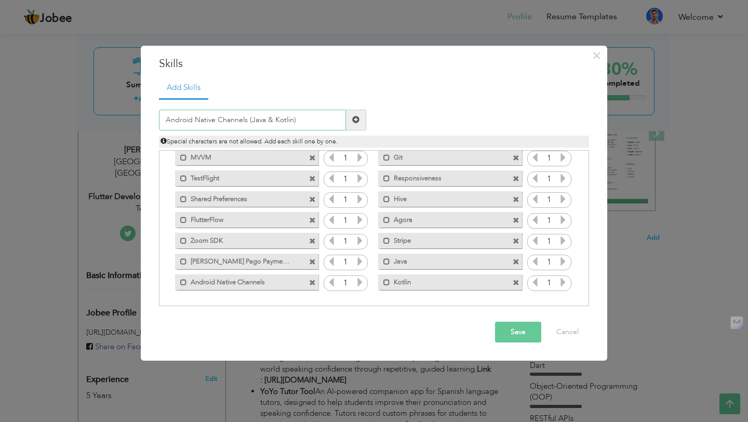
type input "Android Native Channels (Java & Kotlin)"
click at [312, 282] on span at bounding box center [312, 282] width 7 height 7
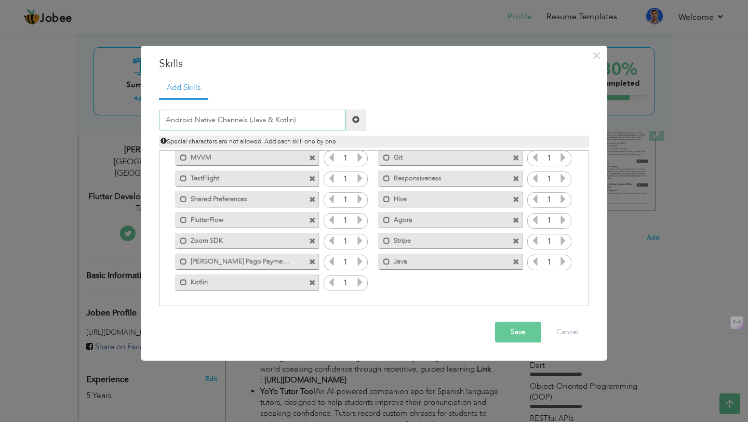
click at [316, 125] on input "Android Native Channels (Java & Kotlin)" at bounding box center [252, 120] width 187 height 21
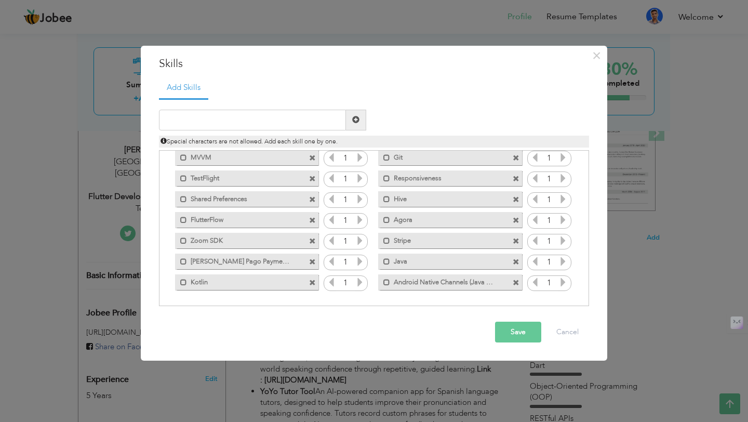
click at [509, 327] on button "Save" at bounding box center [518, 332] width 46 height 21
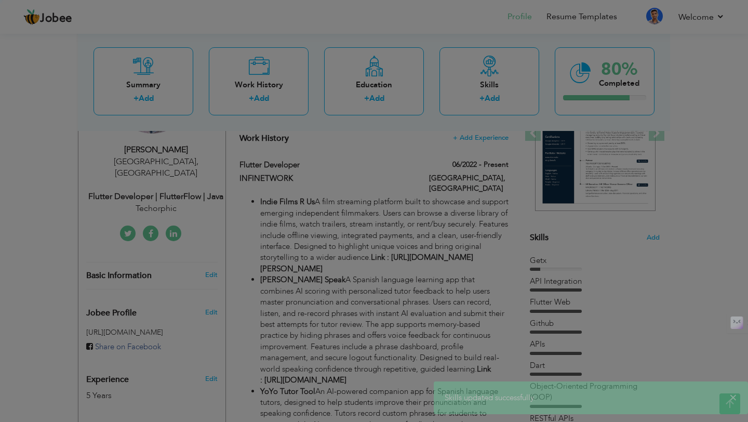
scroll to position [0, 0]
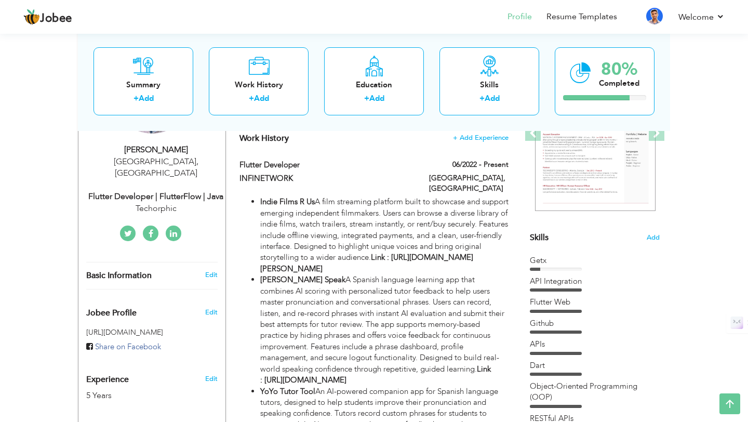
click at [164, 191] on div "Flutter Developer | FlutterFlow | Java" at bounding box center [155, 197] width 139 height 12
select select "number:166"
select select "number:7"
type input "Techorphic"
type input "Flutter Developer | FlutterFlow | Java"
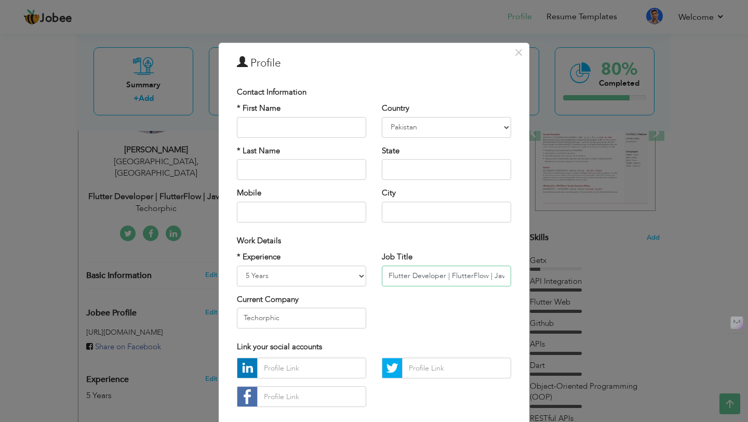
click at [448, 277] on input "Flutter Developer | FlutterFlow | Java" at bounding box center [446, 275] width 129 height 21
click at [319, 313] on input "Techorphic" at bounding box center [301, 318] width 129 height 21
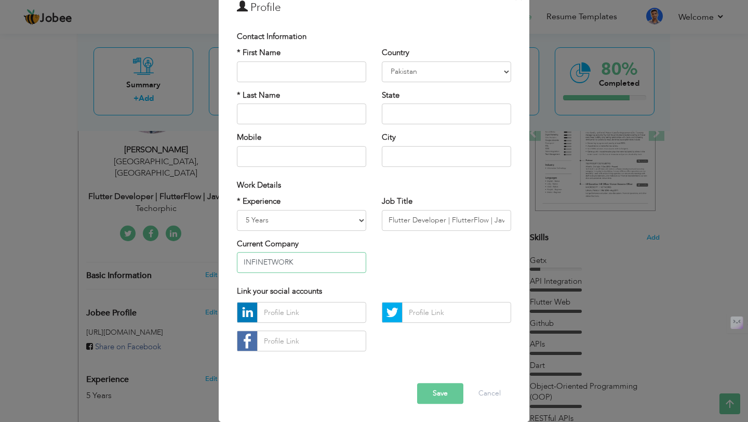
type input "INFINETWORK"
click at [445, 392] on button "Save" at bounding box center [440, 393] width 46 height 21
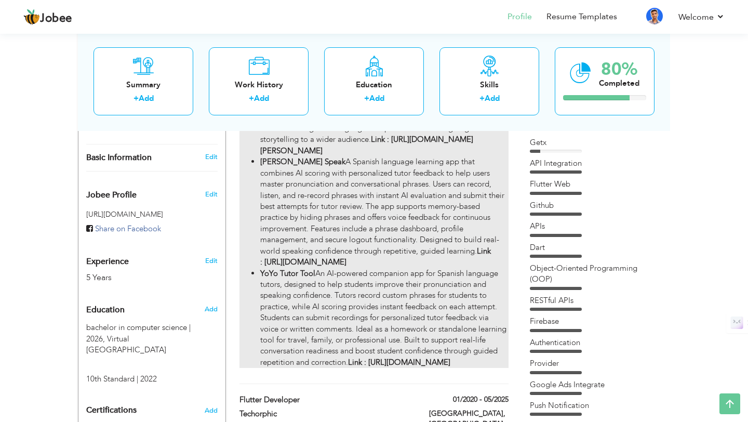
scroll to position [341, 0]
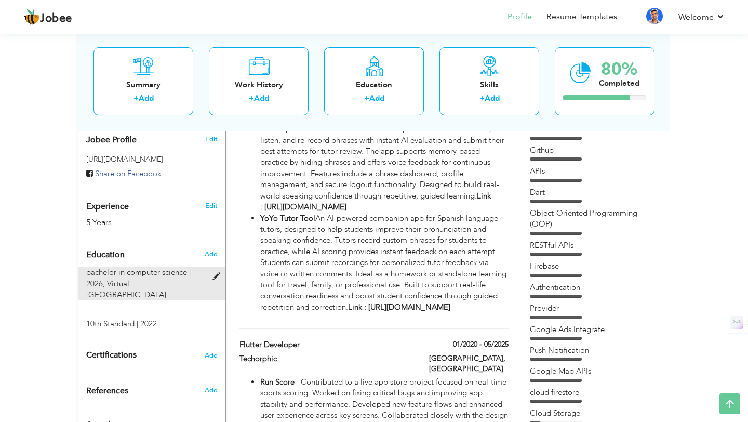
click at [168, 267] on span "bachelor in computer science | 2026," at bounding box center [138, 277] width 104 height 21
type input "bachelor in computer science"
type input "2026"
type input "Virtual [GEOGRAPHIC_DATA]"
radio input "true"
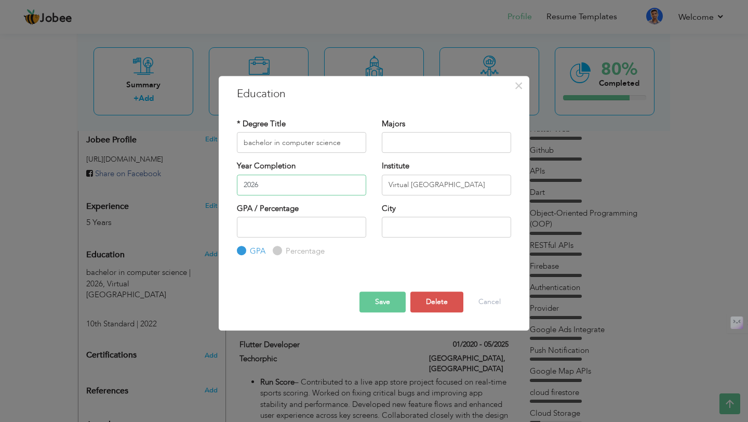
click at [283, 189] on input "2026" at bounding box center [301, 185] width 129 height 21
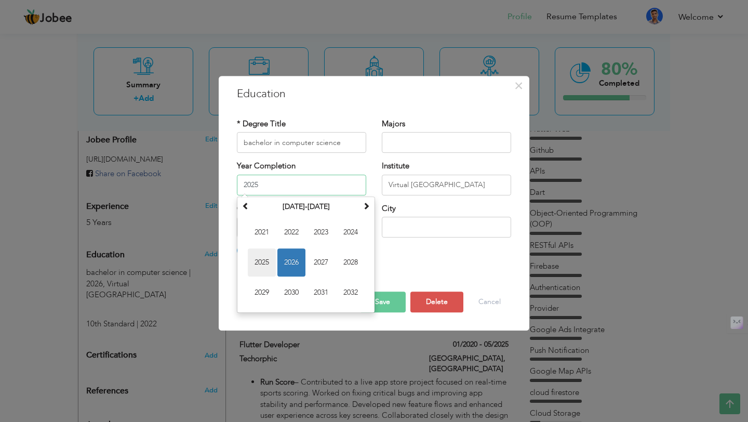
click at [268, 257] on span "2025" at bounding box center [262, 262] width 28 height 28
type input "2025"
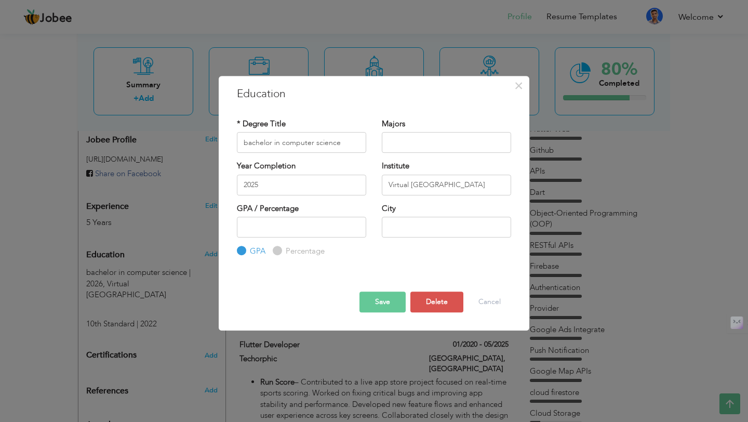
click at [241, 248] on input "GPA" at bounding box center [240, 251] width 7 height 7
click at [275, 249] on input "Percentage" at bounding box center [276, 251] width 7 height 7
radio input "true"
click at [251, 249] on label "GPA" at bounding box center [256, 251] width 18 height 11
click at [244, 249] on input "GPA" at bounding box center [240, 251] width 7 height 7
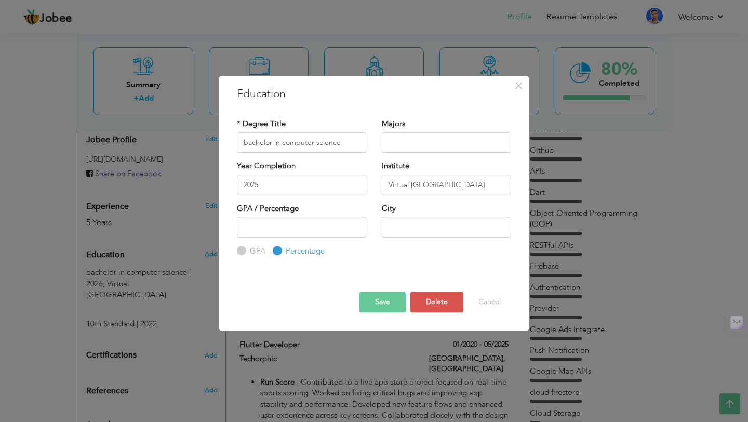
radio input "true"
click at [369, 297] on button "Save" at bounding box center [382, 301] width 46 height 21
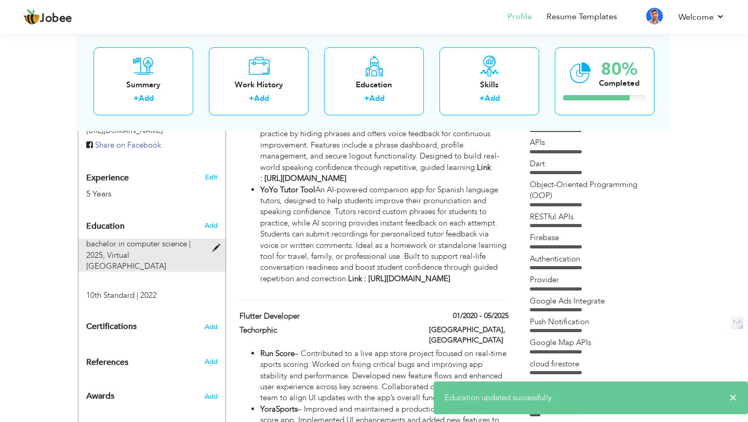
scroll to position [375, 0]
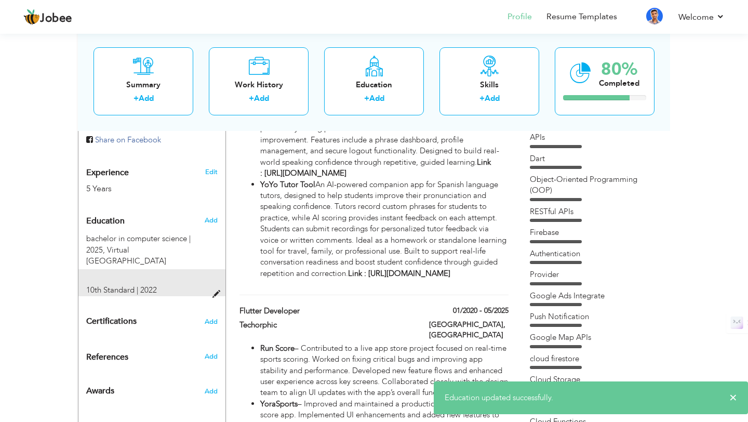
click at [148, 285] on span "10th Standard | 2022" at bounding box center [121, 290] width 71 height 10
type input "10th Standard"
type input "2022"
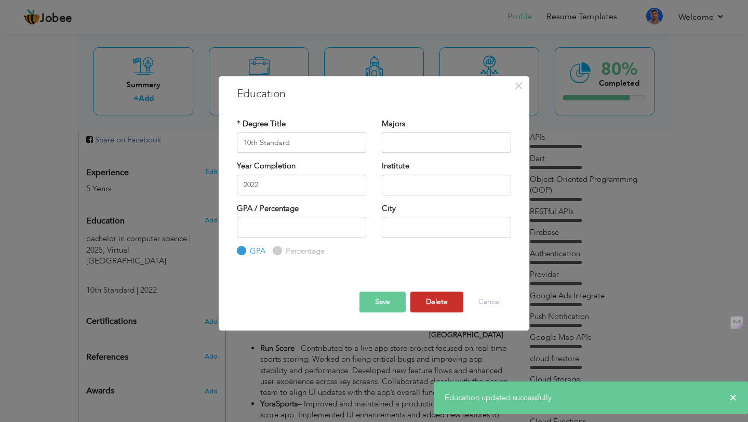
click at [437, 301] on button "Delete" at bounding box center [436, 301] width 53 height 21
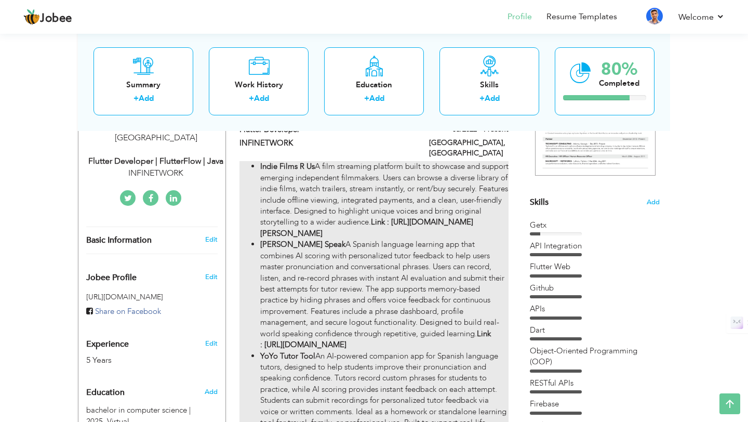
scroll to position [200, 0]
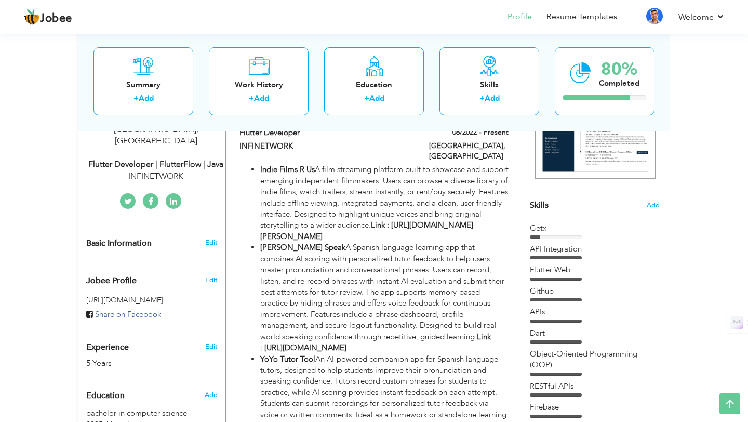
click at [173, 158] on div "Flutter Developer | FlutterFlow | Java" at bounding box center [155, 164] width 139 height 12
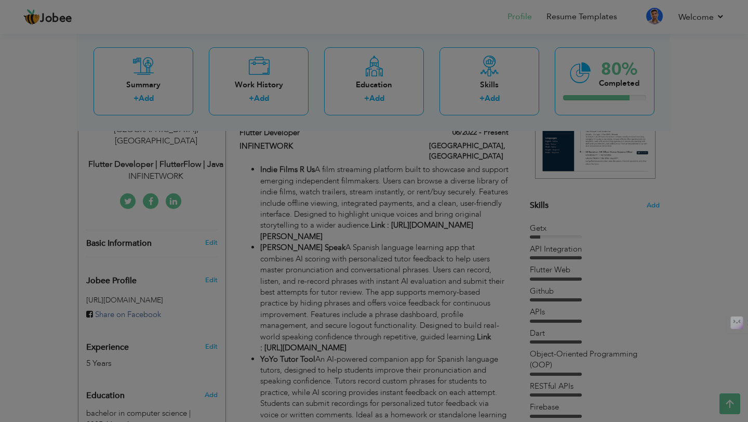
scroll to position [0, 0]
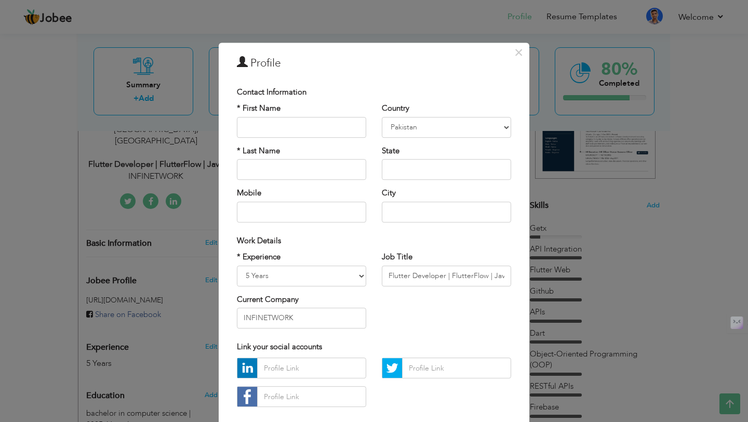
click at [281, 28] on div "× Profile Contact Information * First Name * Last Name Mobile Aruba" at bounding box center [374, 211] width 748 height 422
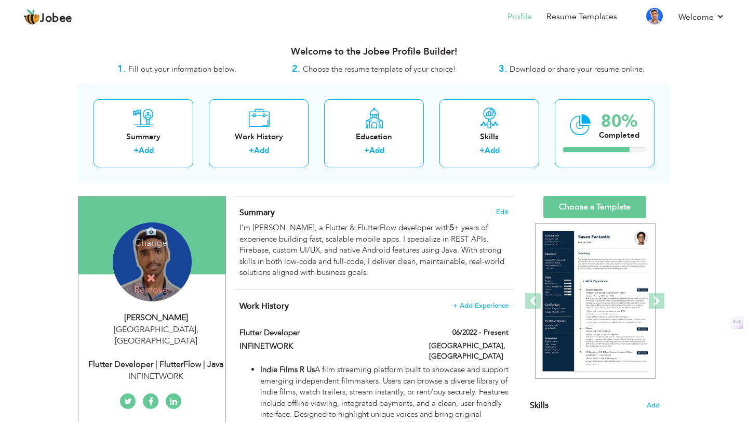
click at [151, 282] on icon at bounding box center [150, 277] width 9 height 9
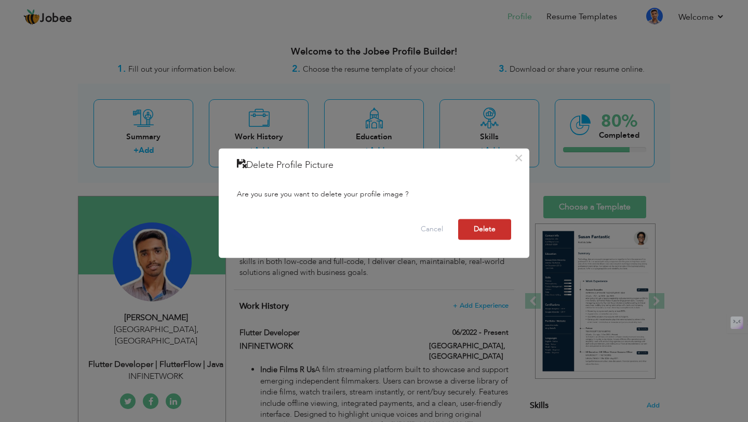
click at [483, 236] on button "Delete" at bounding box center [484, 229] width 53 height 21
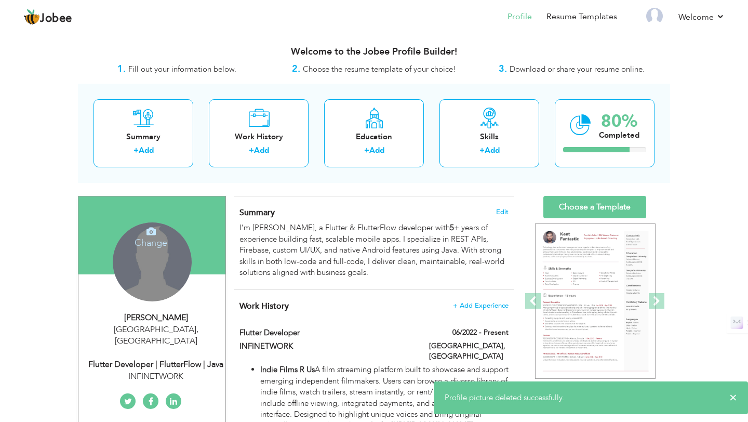
click at [177, 254] on div "Change Remove" at bounding box center [152, 261] width 79 height 79
click at [155, 237] on h4 "Change" at bounding box center [151, 235] width 74 height 25
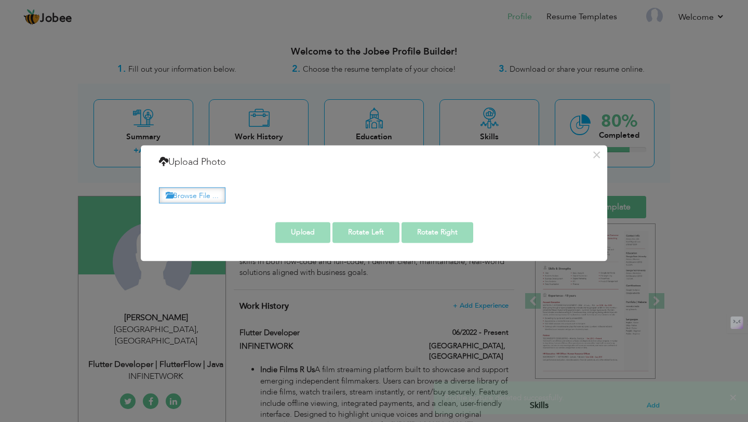
click at [201, 197] on label "Browse File ..." at bounding box center [192, 195] width 66 height 16
click at [0, 0] on input "Browse File ..." at bounding box center [0, 0] width 0 height 0
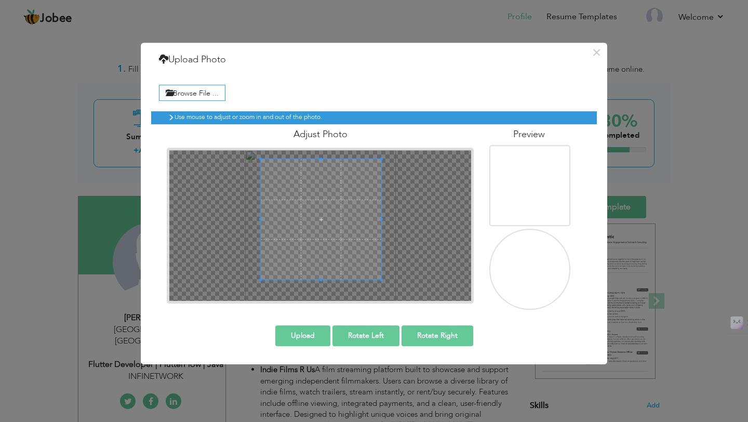
click at [369, 250] on span at bounding box center [321, 219] width 121 height 121
click at [325, 337] on button "Upload" at bounding box center [302, 335] width 55 height 21
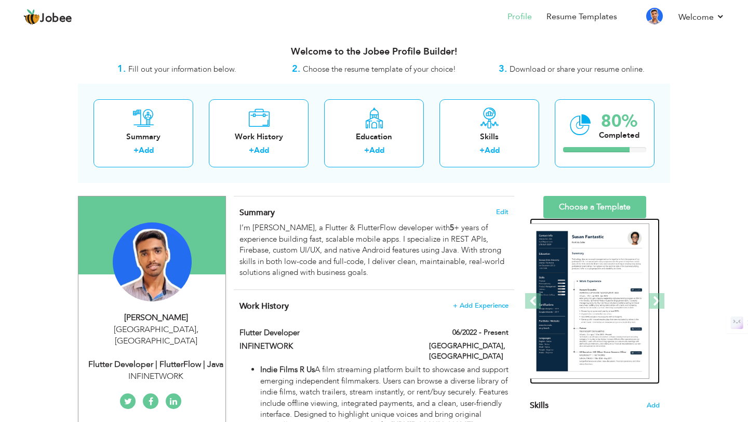
drag, startPoint x: 574, startPoint y: 274, endPoint x: 568, endPoint y: 259, distance: 16.3
click at [568, 259] on img at bounding box center [589, 301] width 121 height 156
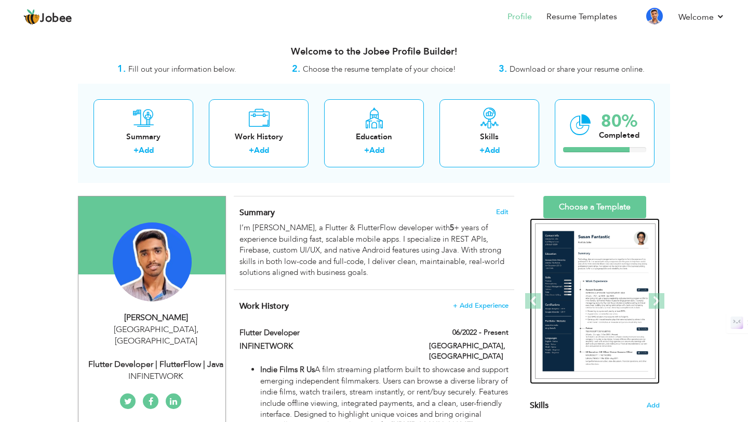
click at [568, 260] on img at bounding box center [595, 301] width 121 height 156
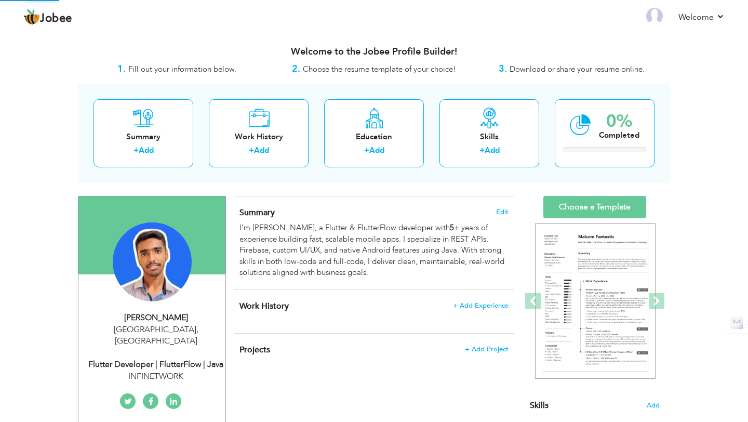
select select "?"
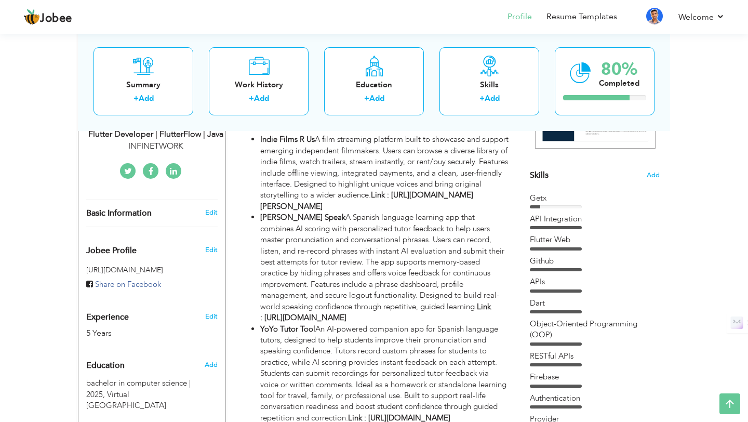
scroll to position [226, 0]
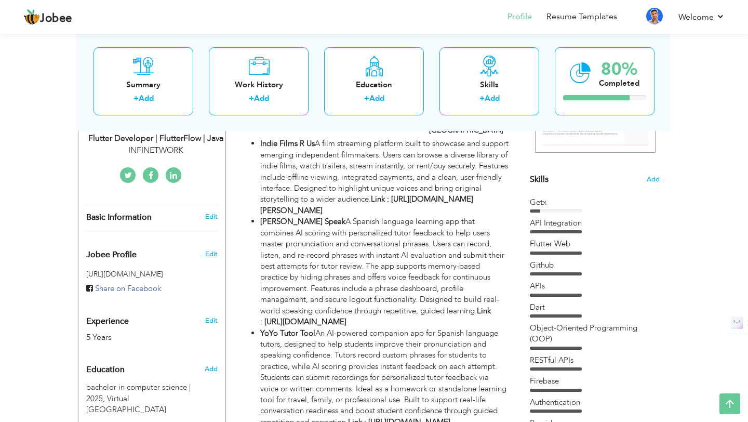
click at [185, 212] on div "Basic Information" at bounding box center [139, 217] width 123 height 11
select select "number:166"
select select "number:7"
type input "INFINETWORK"
type input "Flutter Developer | FlutterFlow | Java"
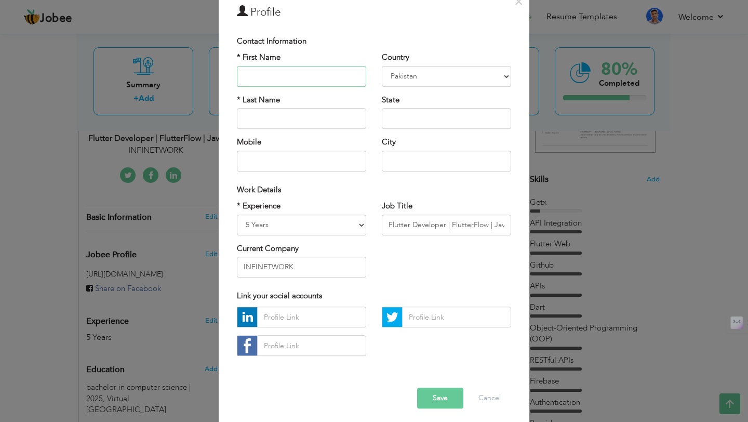
scroll to position [56, 0]
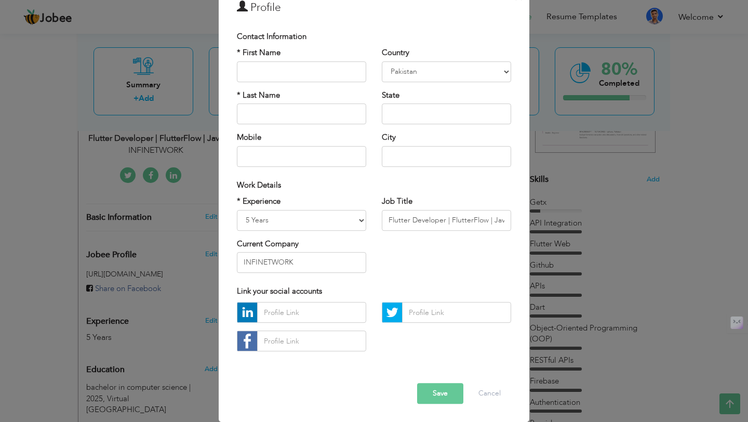
click at [443, 398] on button "Save" at bounding box center [440, 393] width 46 height 21
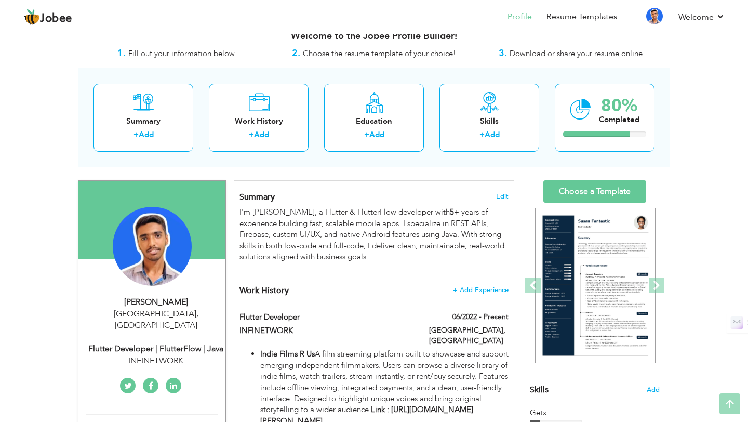
scroll to position [3, 0]
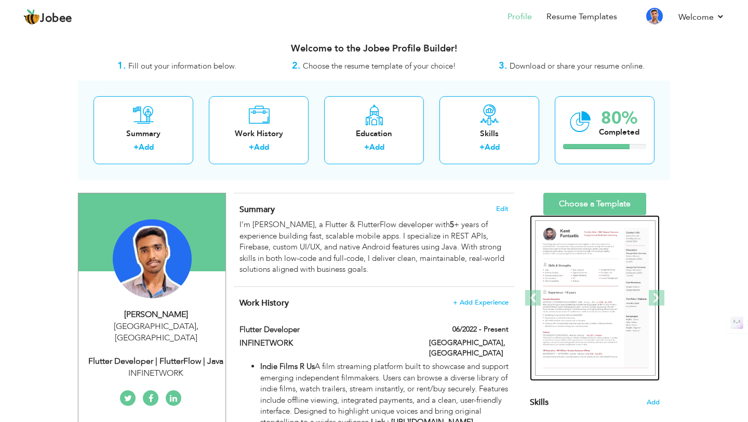
click at [610, 252] on img at bounding box center [595, 298] width 121 height 156
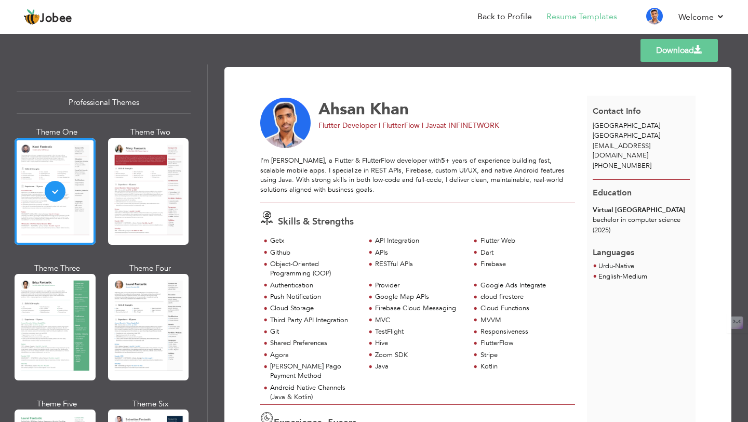
click at [695, 56] on link "Download" at bounding box center [678, 50] width 77 height 23
